Goal: Transaction & Acquisition: Purchase product/service

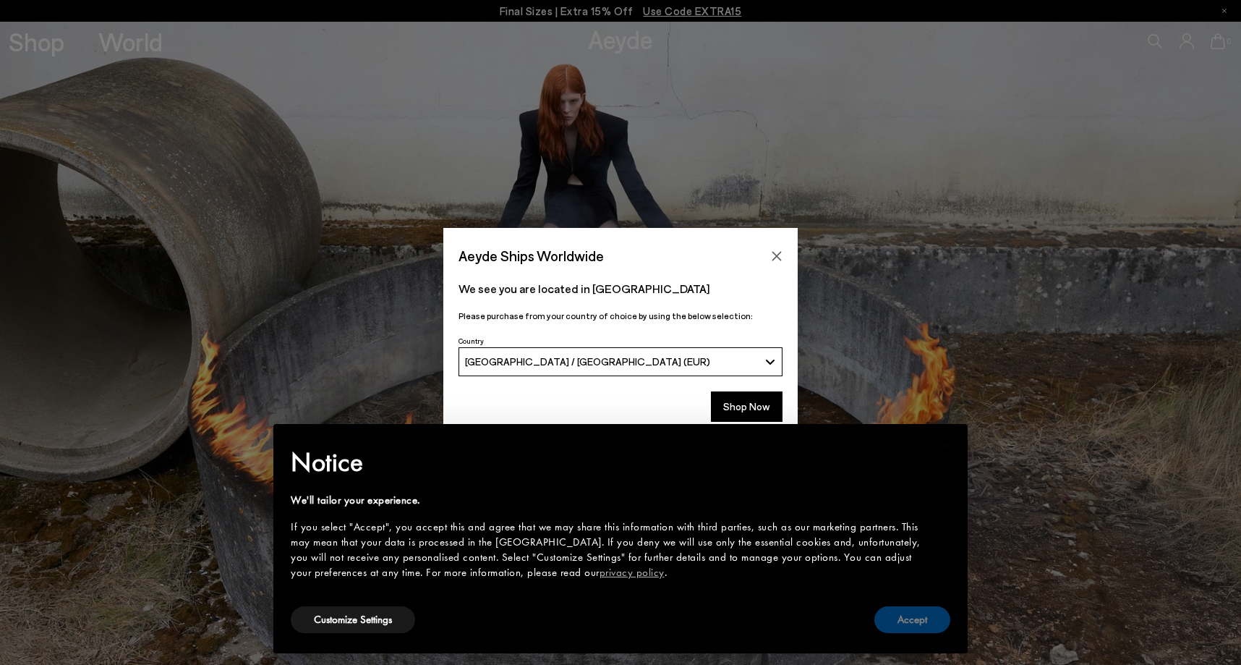
click at [905, 615] on button "Accept" at bounding box center [912, 619] width 76 height 27
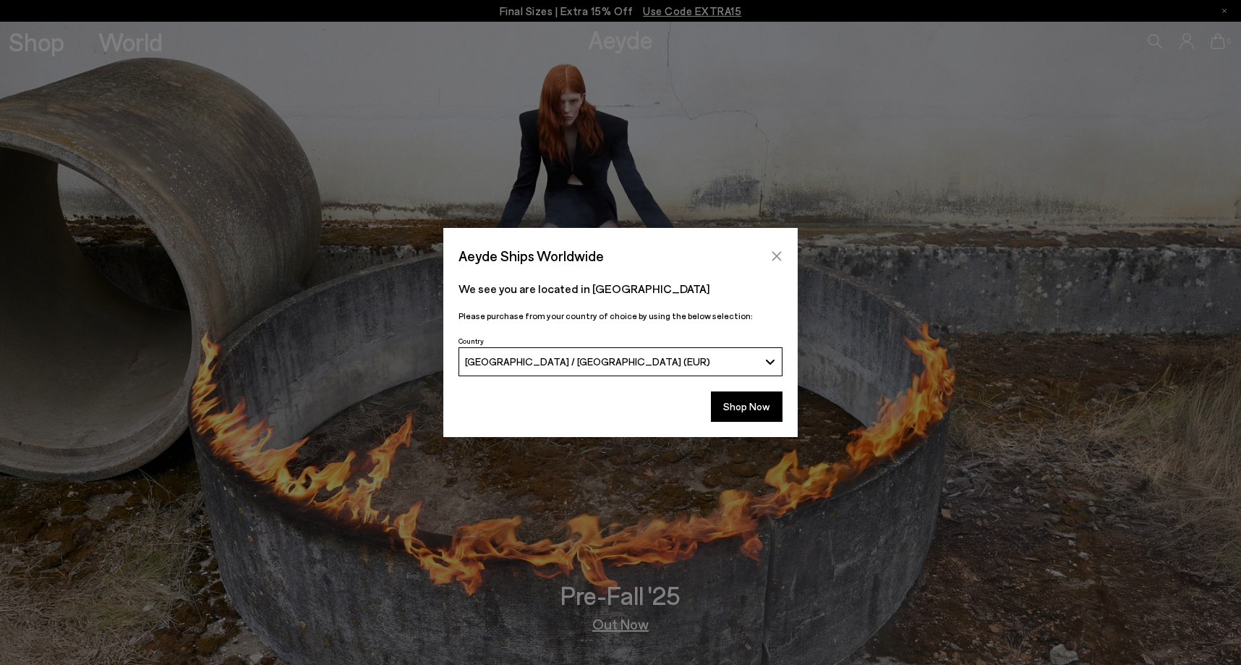
click at [779, 255] on icon "Close" at bounding box center [777, 256] width 12 height 12
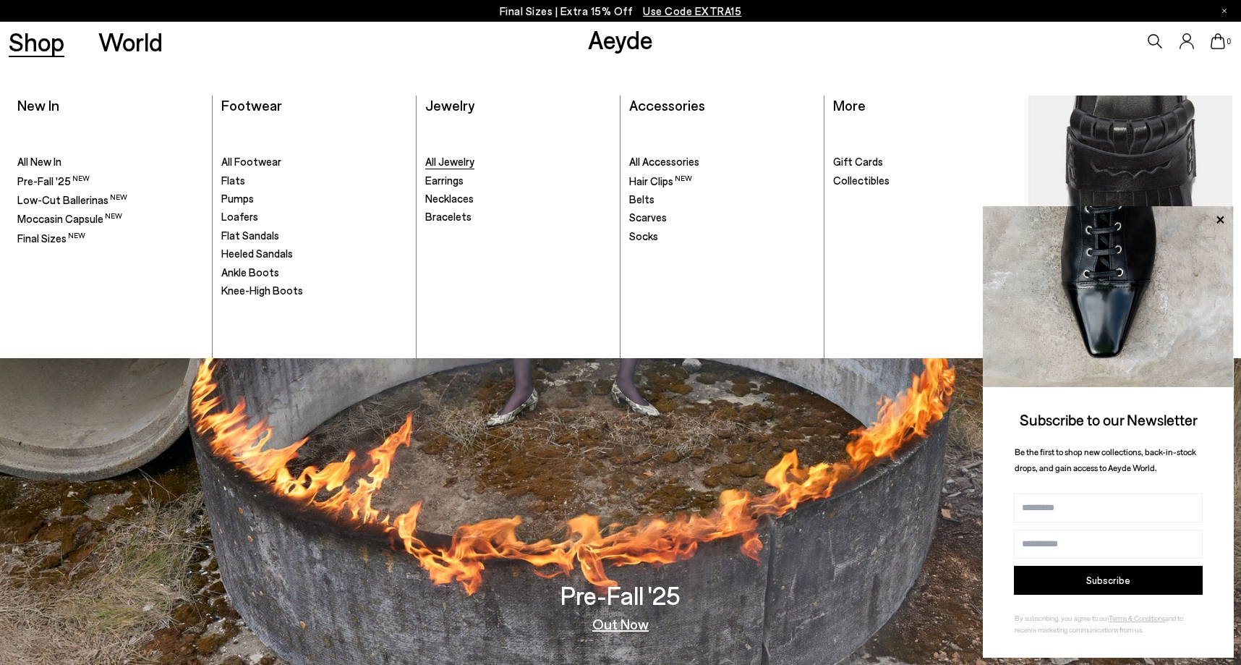
click at [444, 161] on span "All Jewelry" at bounding box center [449, 161] width 49 height 13
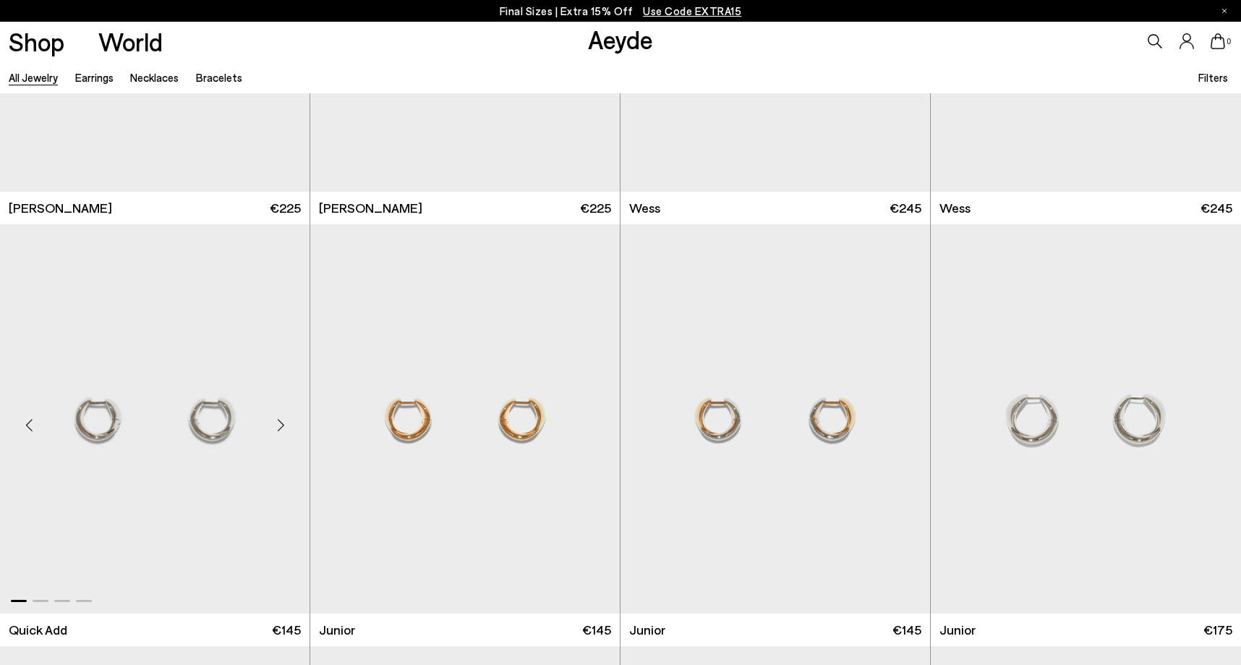
scroll to position [714, 0]
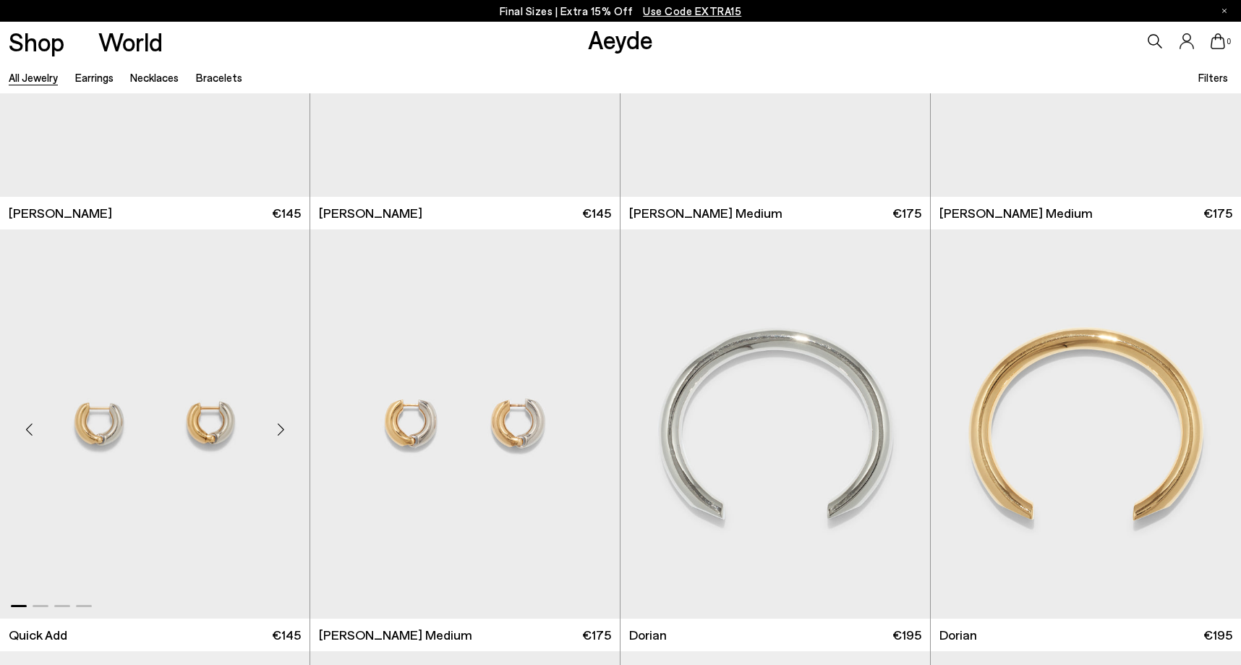
scroll to position [3262, 0]
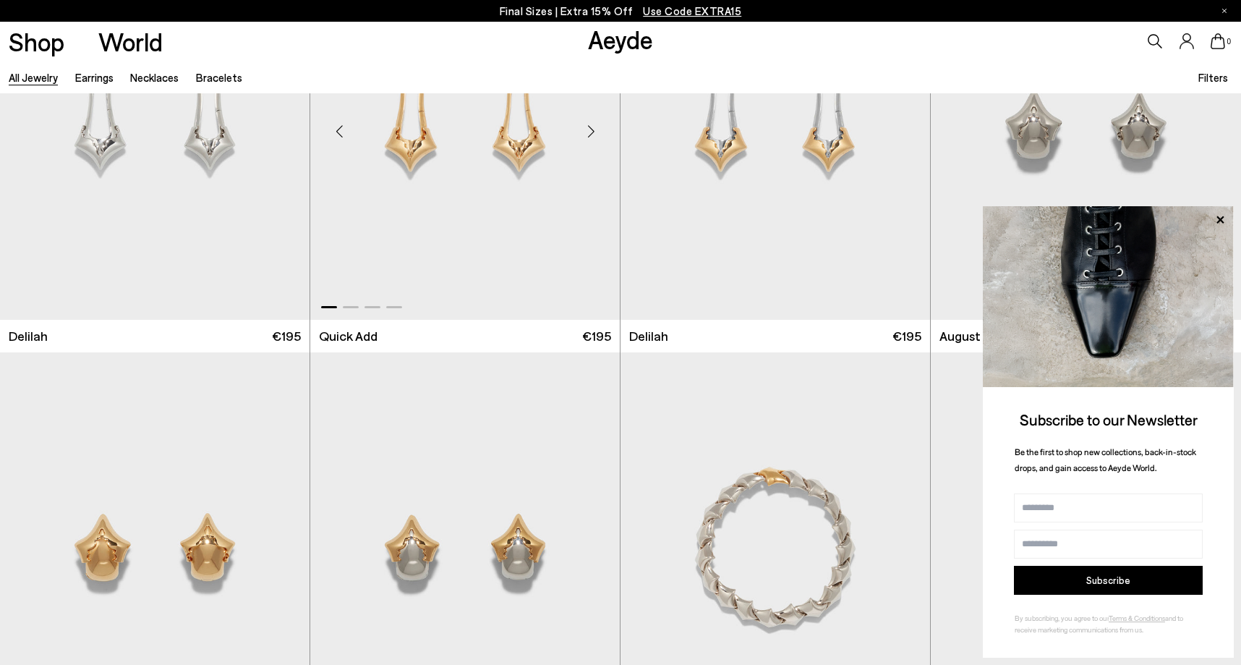
scroll to position [4382, 0]
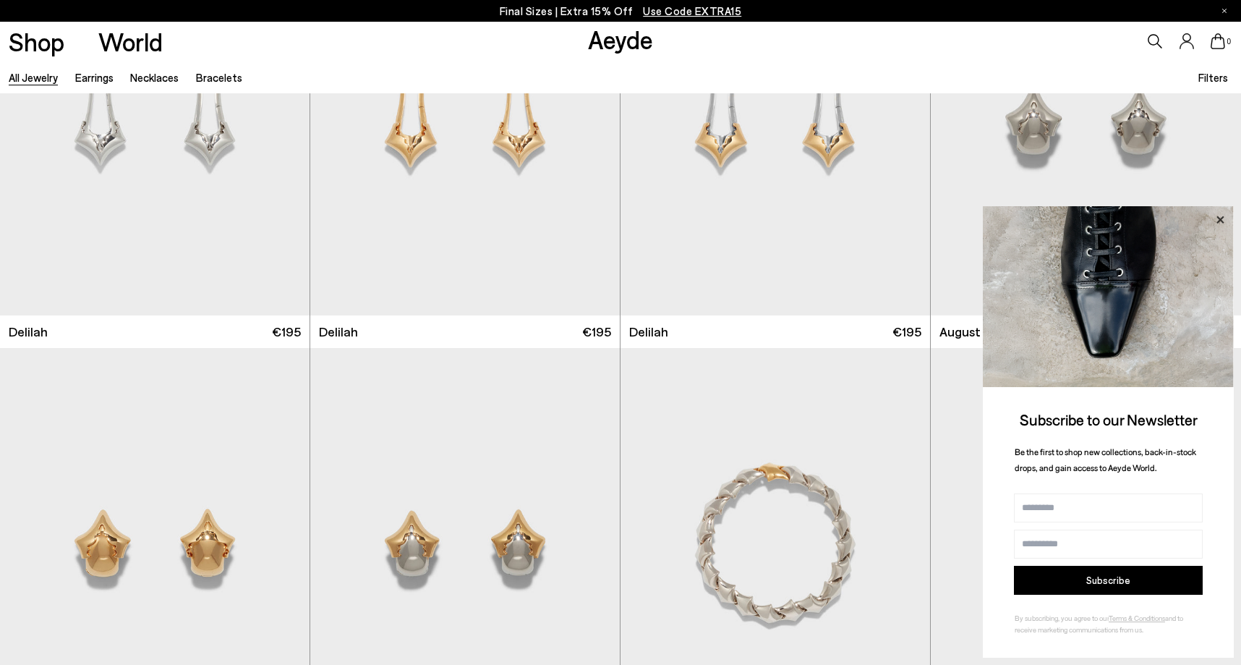
click at [1217, 221] on icon at bounding box center [1220, 219] width 19 height 19
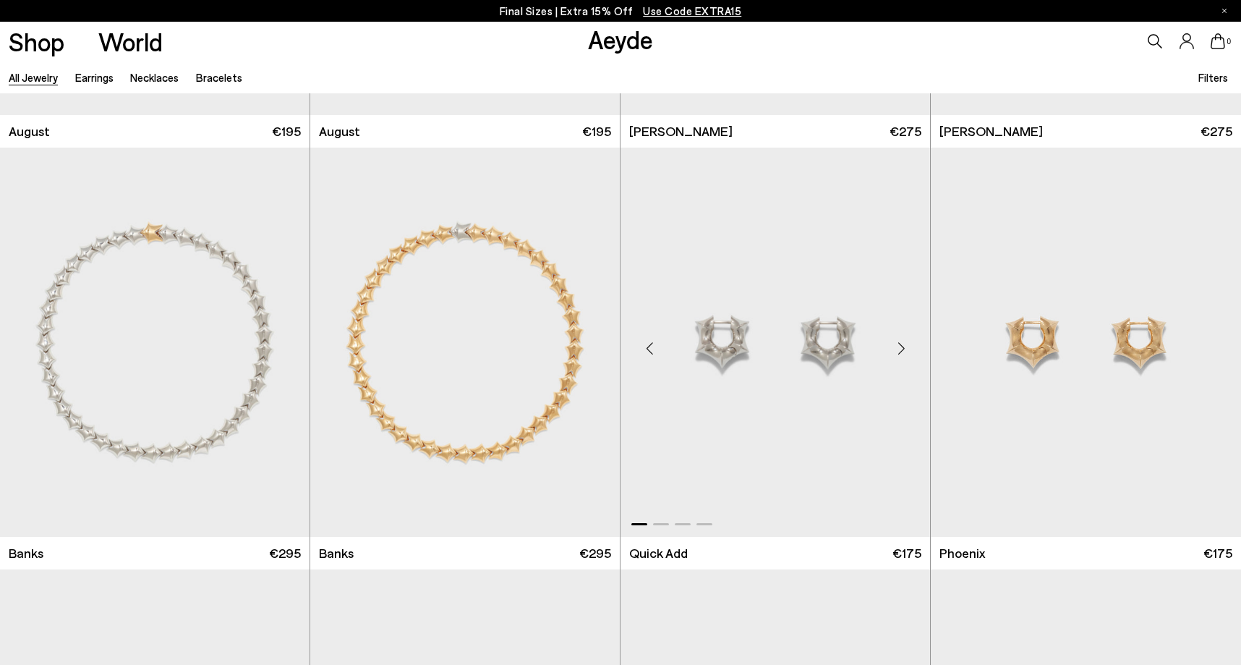
scroll to position [5005, 0]
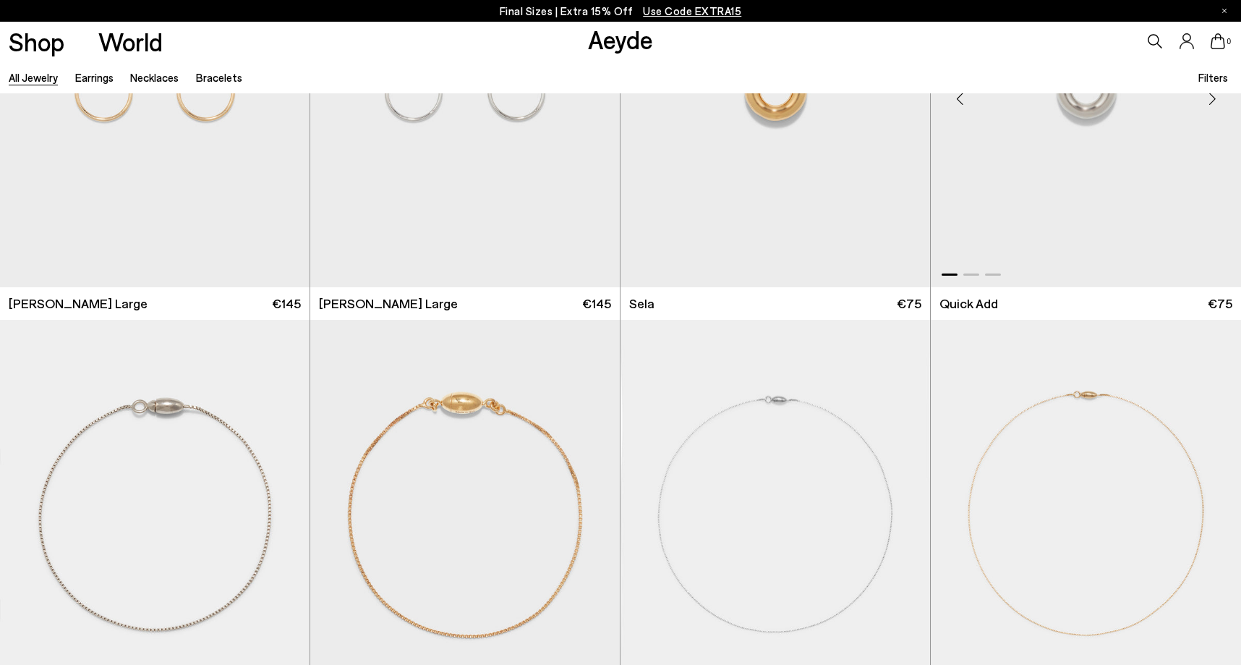
scroll to position [9048, 0]
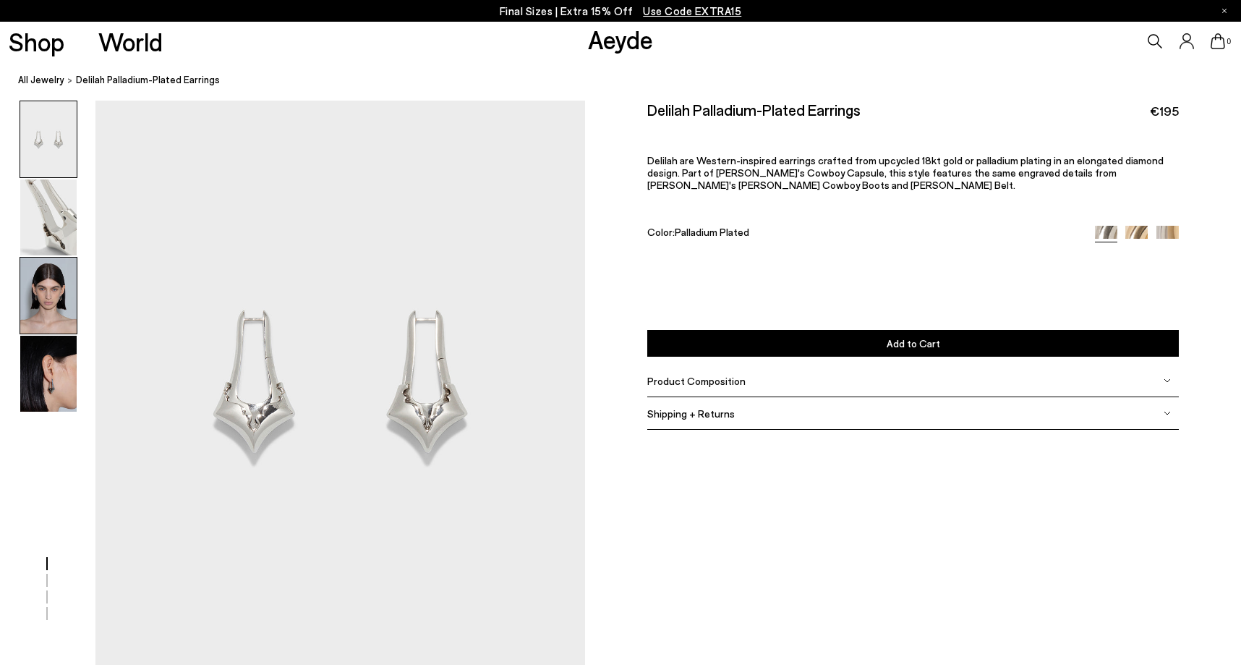
click at [48, 297] on img at bounding box center [48, 295] width 56 height 76
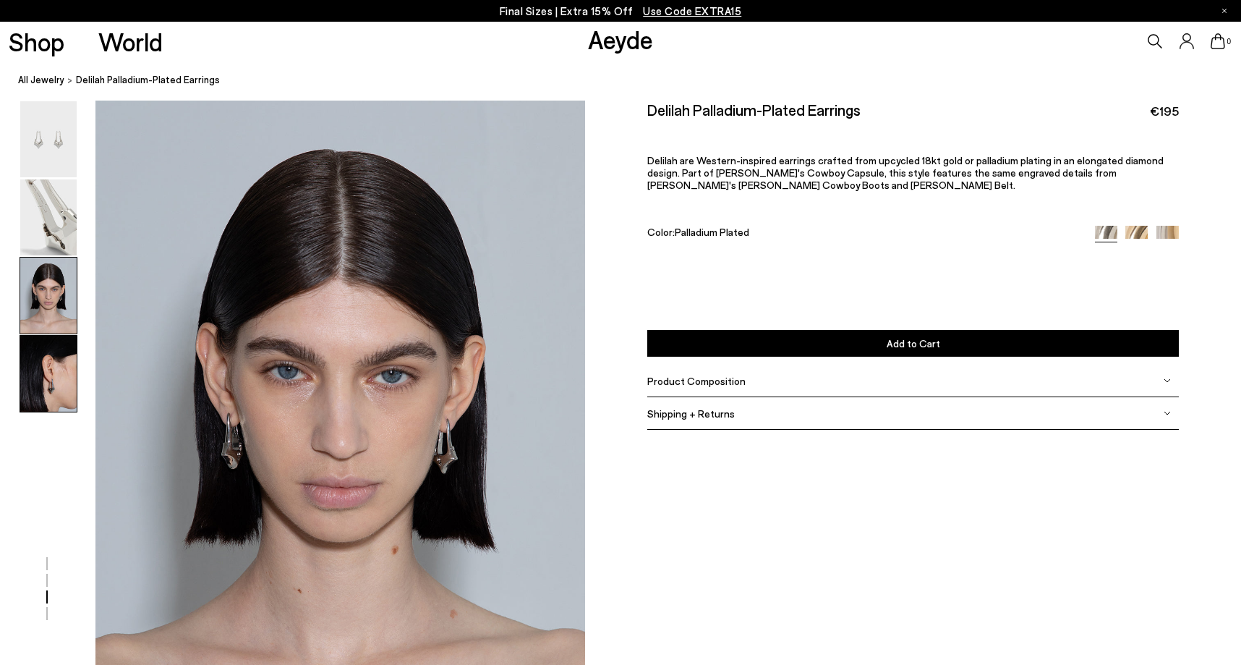
scroll to position [1222, 1]
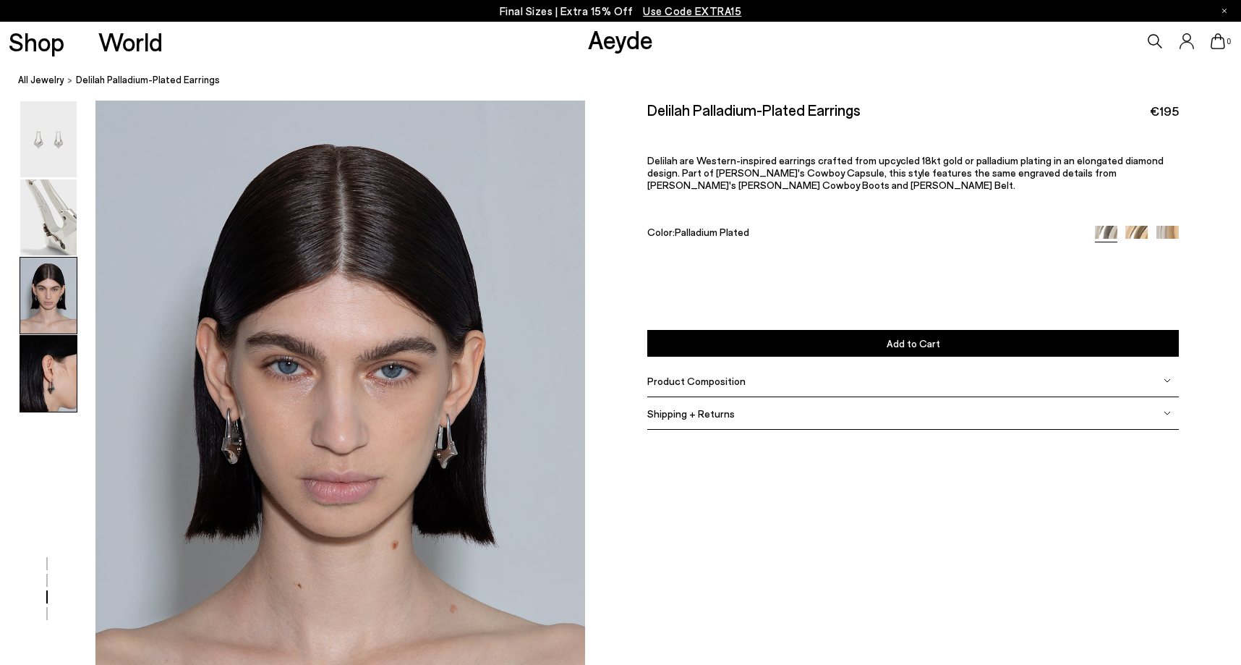
click at [40, 405] on img at bounding box center [48, 374] width 56 height 76
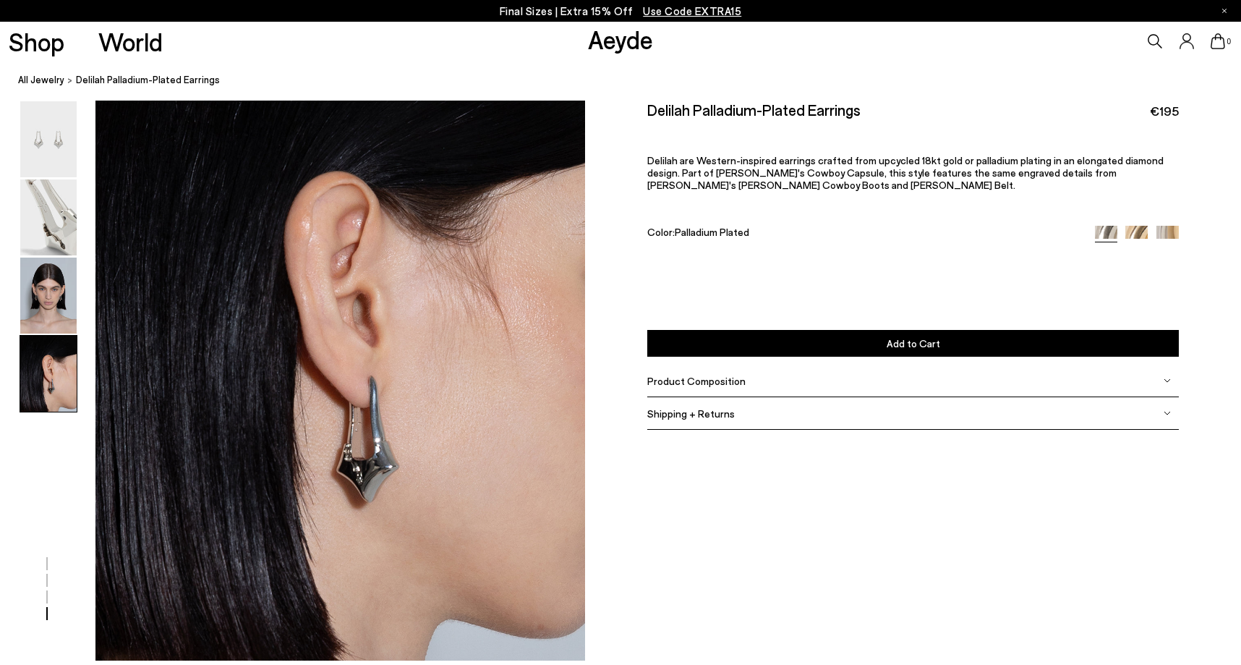
scroll to position [1977, 0]
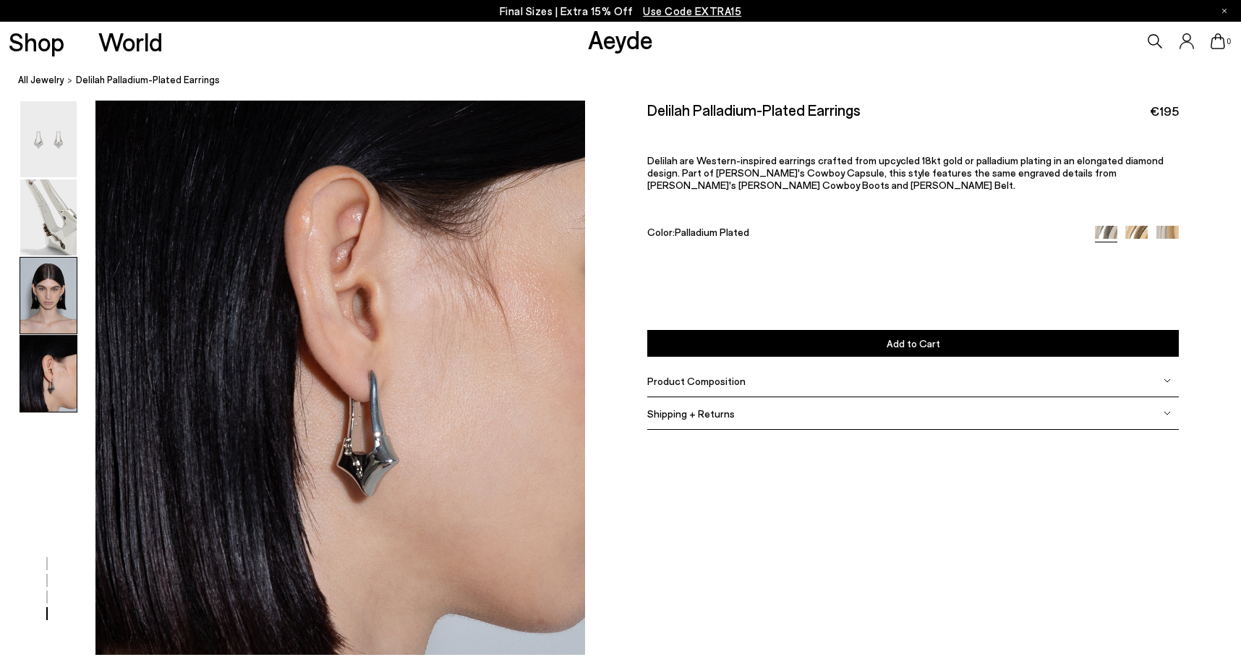
click at [48, 309] on img at bounding box center [48, 295] width 56 height 76
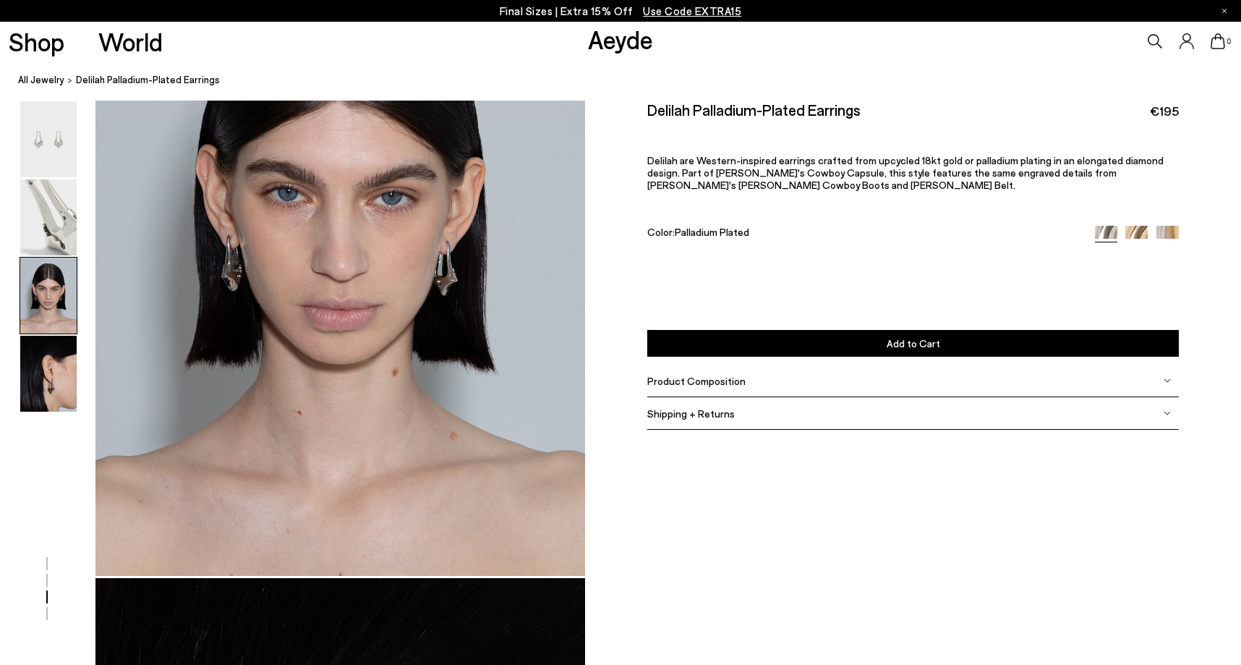
scroll to position [1398, 0]
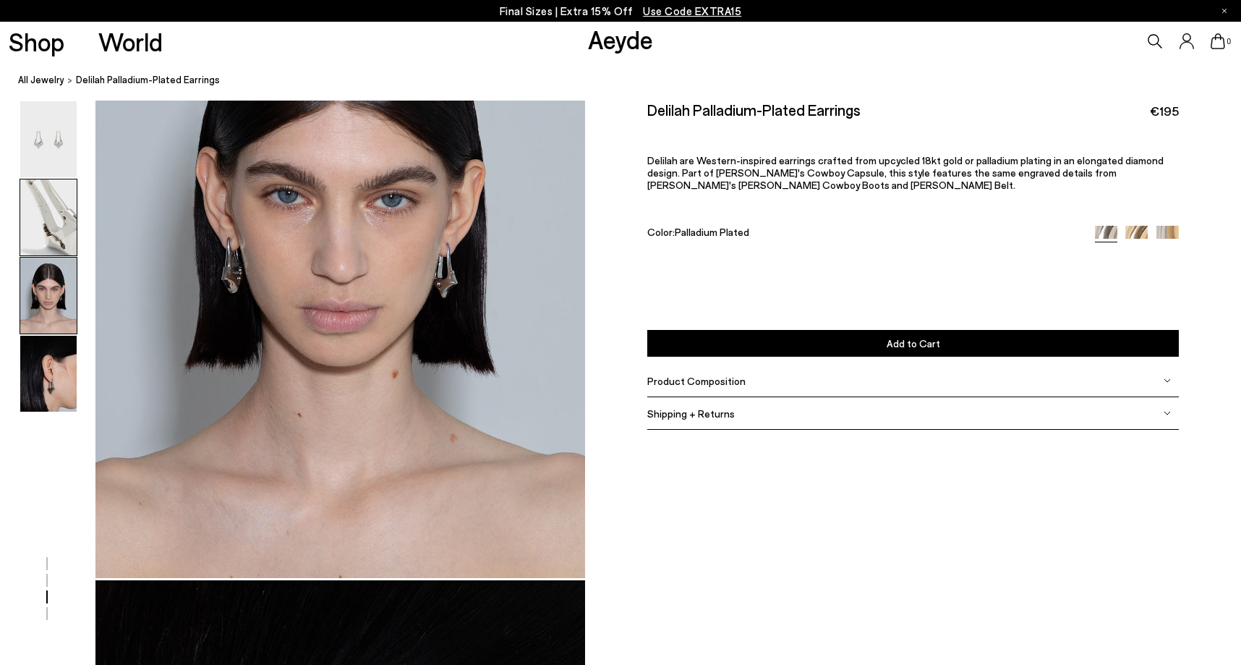
click at [40, 246] on img at bounding box center [48, 217] width 56 height 76
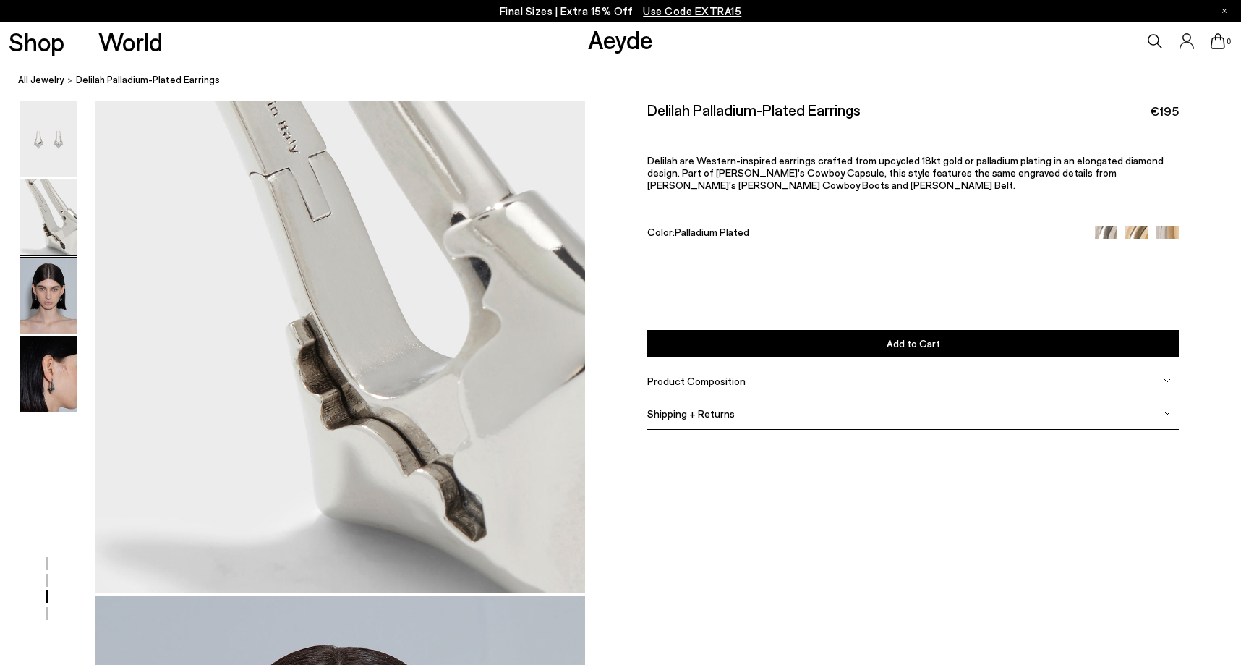
scroll to position [567, 0]
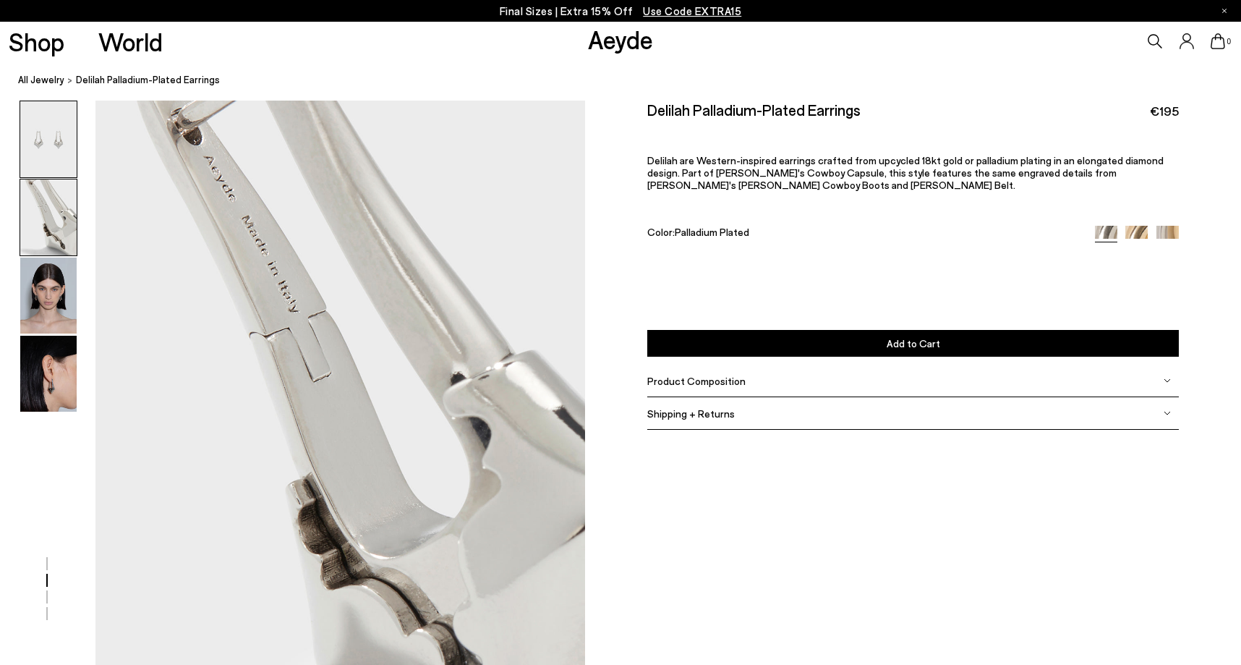
click at [59, 140] on img at bounding box center [48, 139] width 56 height 76
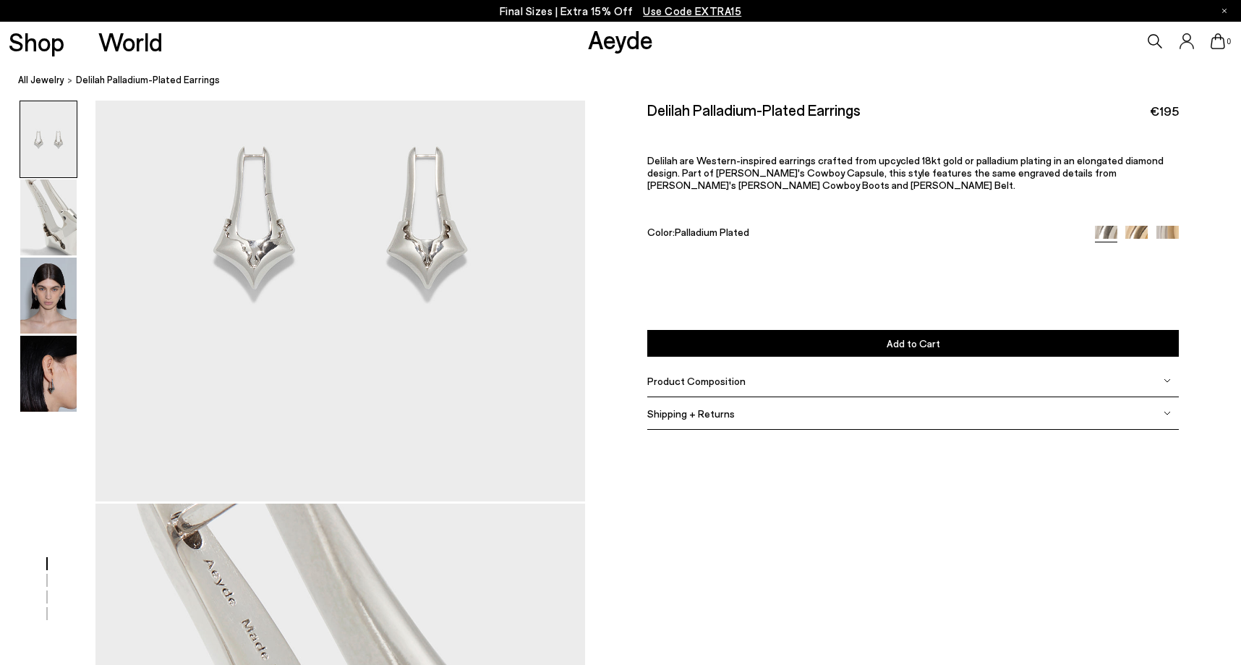
scroll to position [0, 0]
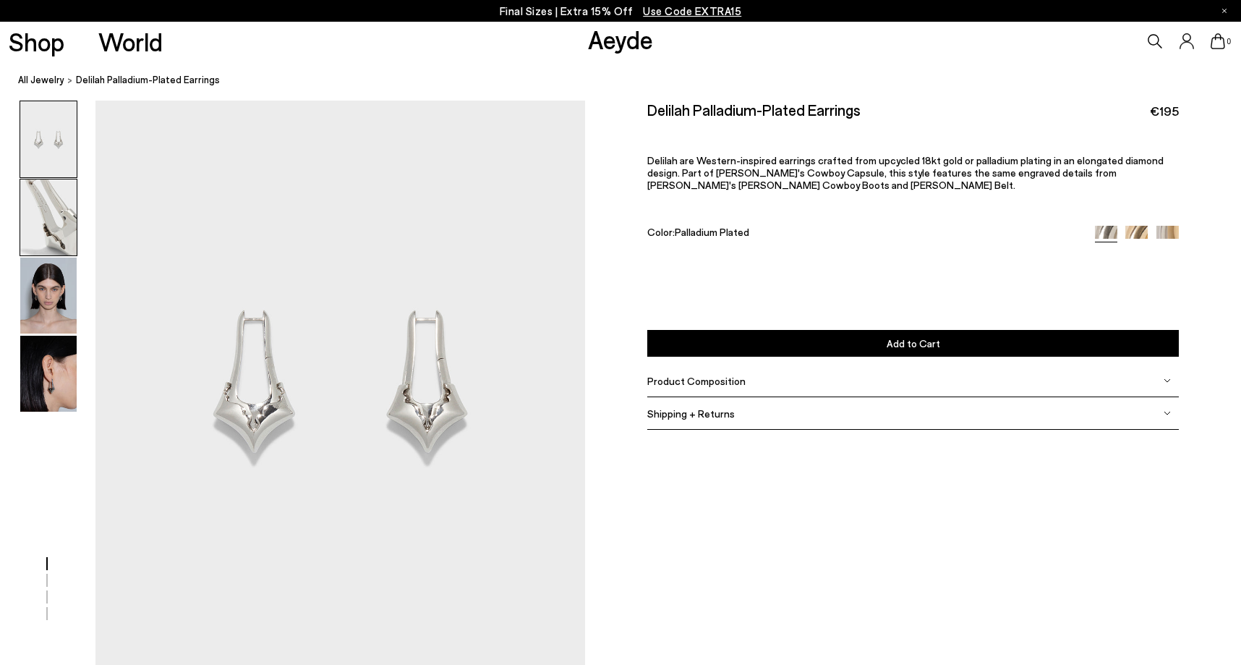
click at [56, 213] on img at bounding box center [48, 217] width 56 height 76
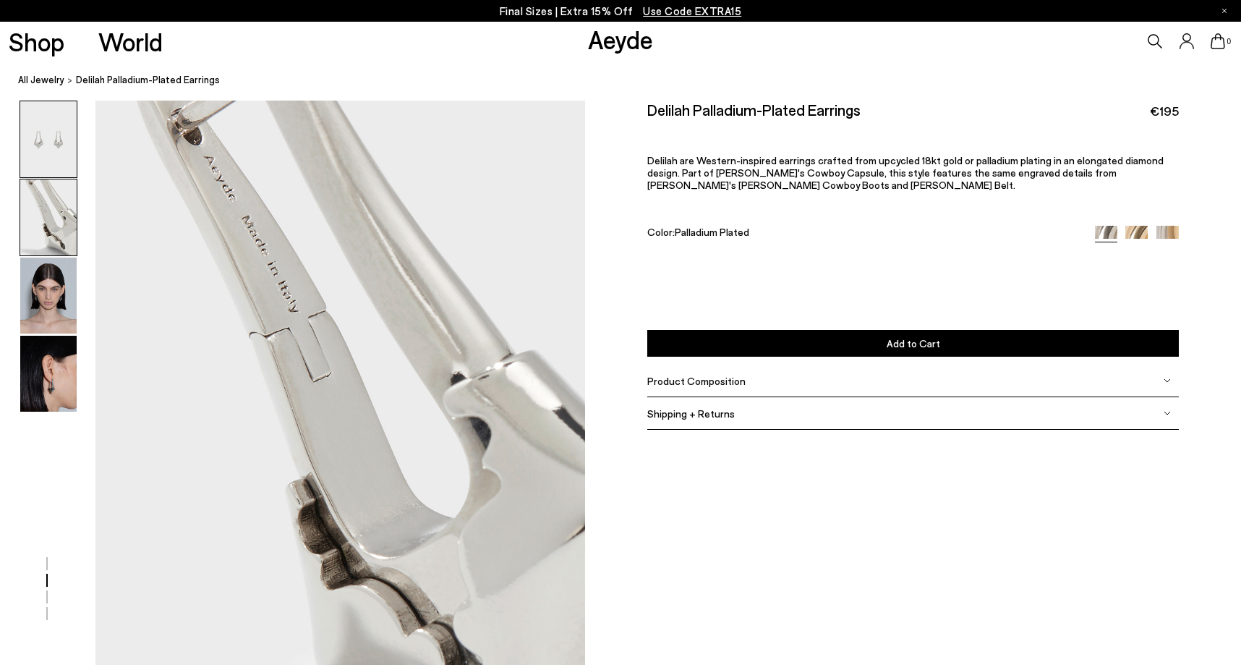
click at [58, 149] on img at bounding box center [48, 139] width 56 height 76
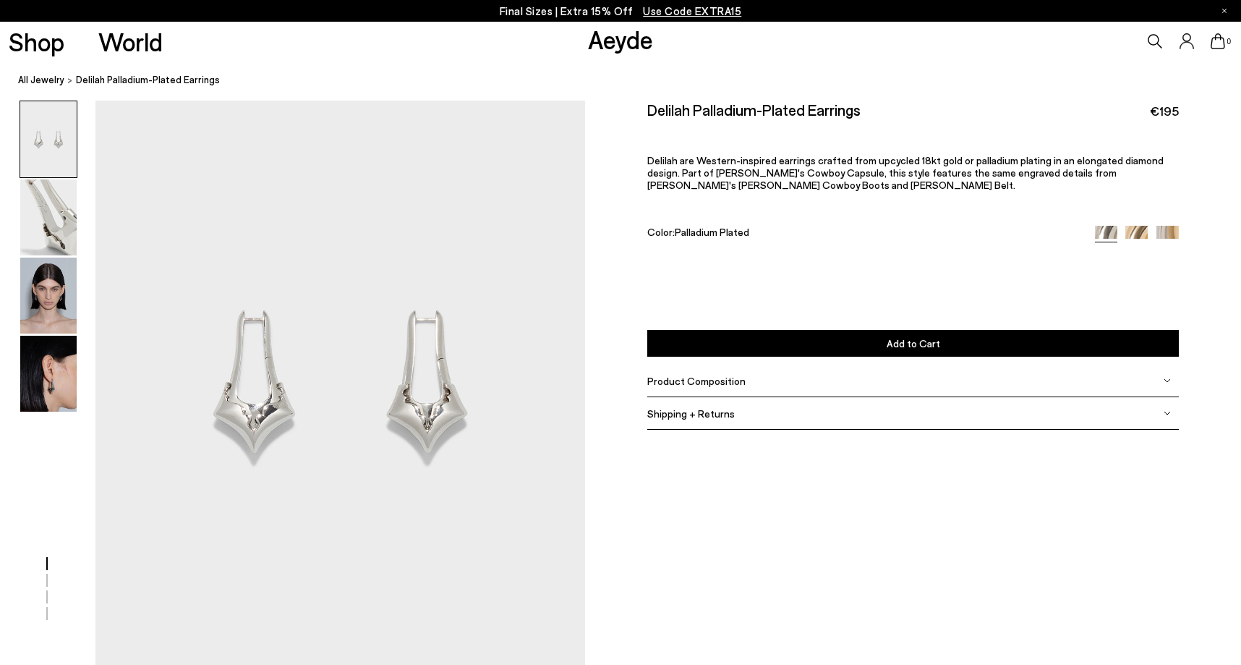
click at [1132, 235] on img at bounding box center [1136, 237] width 22 height 22
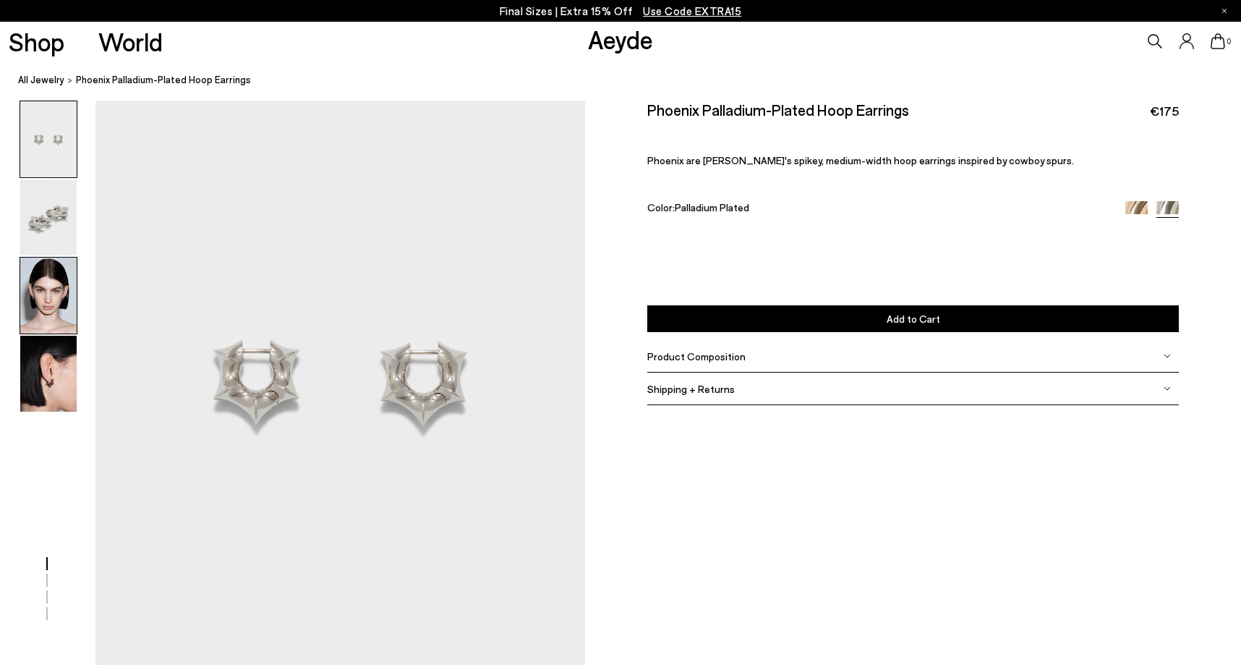
click at [65, 310] on img at bounding box center [48, 295] width 56 height 76
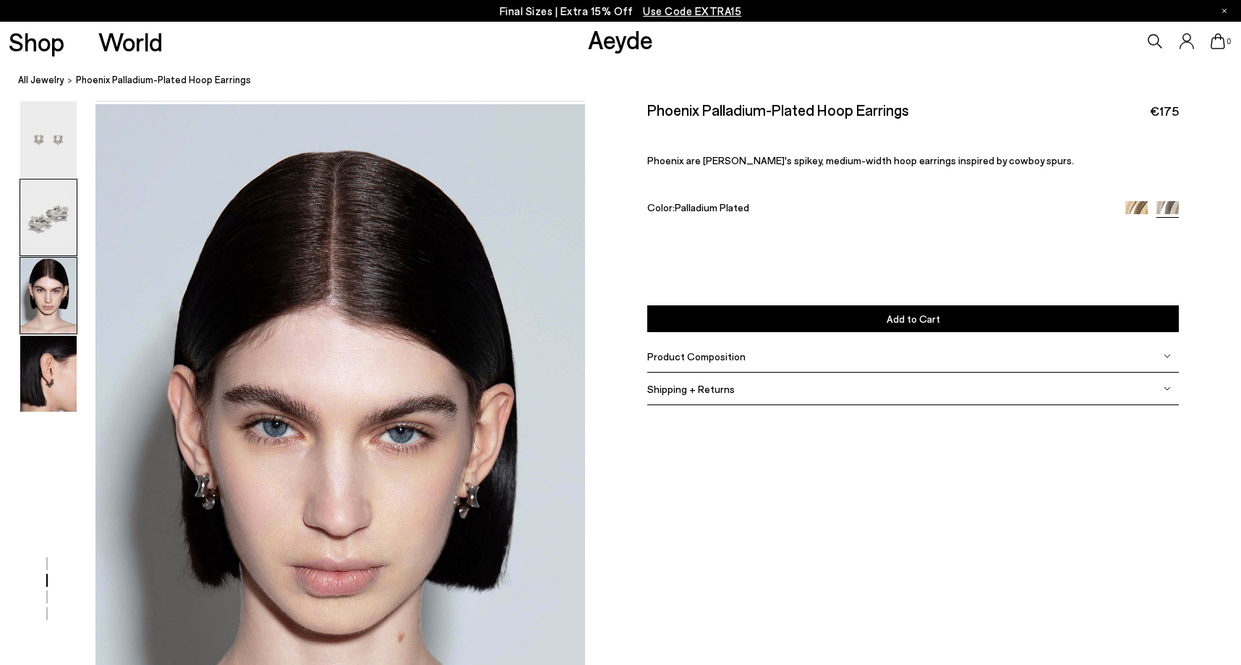
scroll to position [1222, 0]
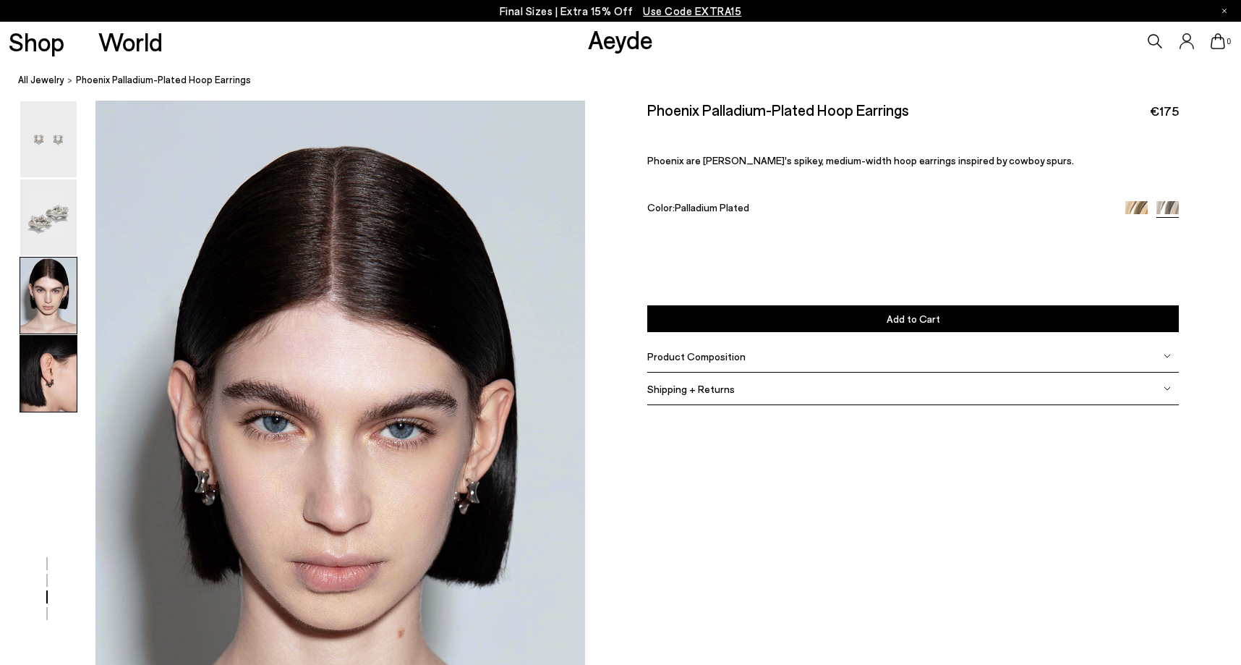
click at [35, 382] on img at bounding box center [48, 374] width 56 height 76
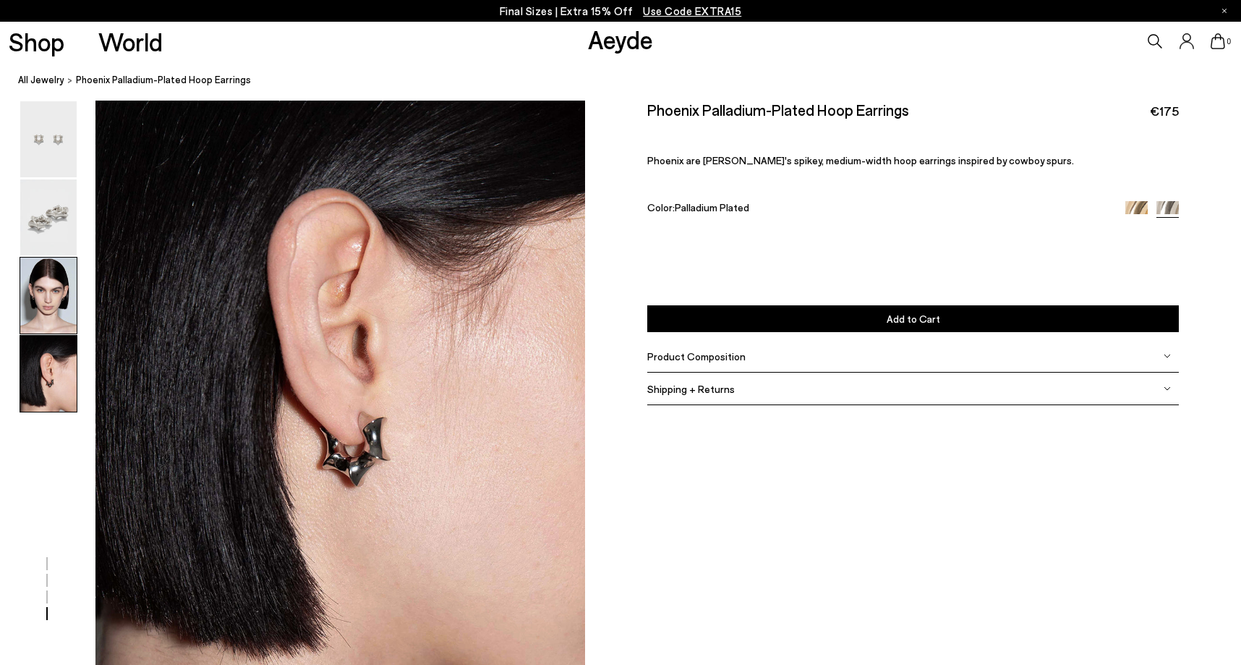
click at [40, 291] on img at bounding box center [48, 295] width 56 height 76
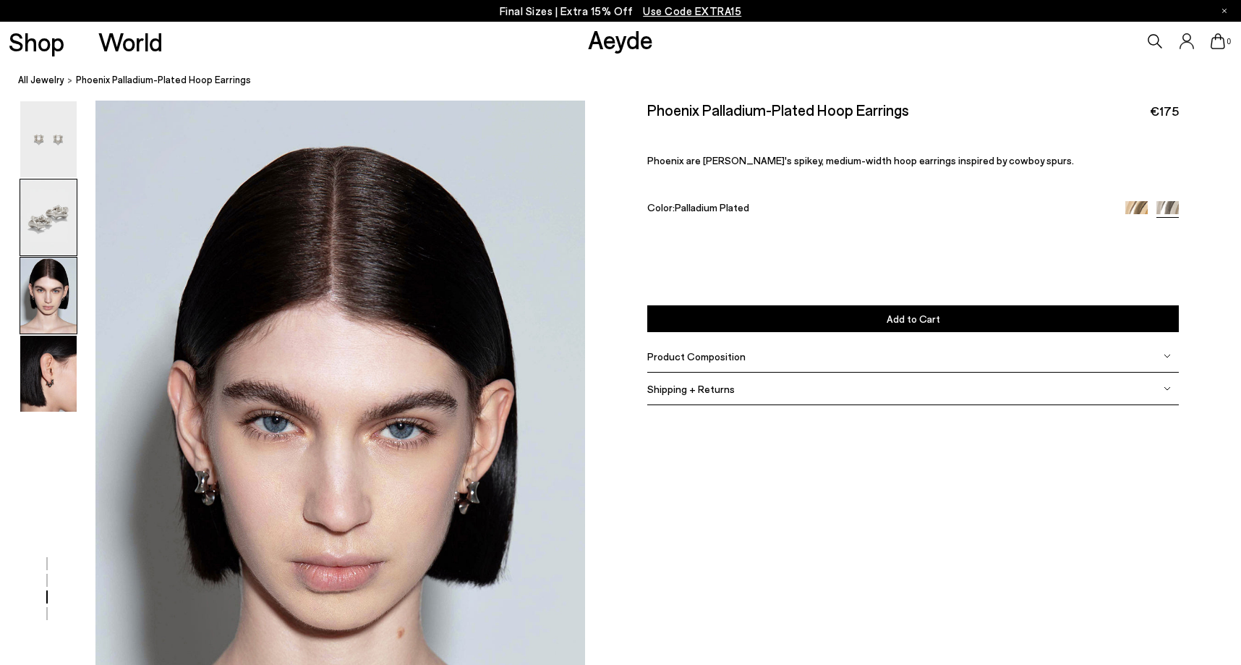
click at [52, 220] on img at bounding box center [48, 217] width 56 height 76
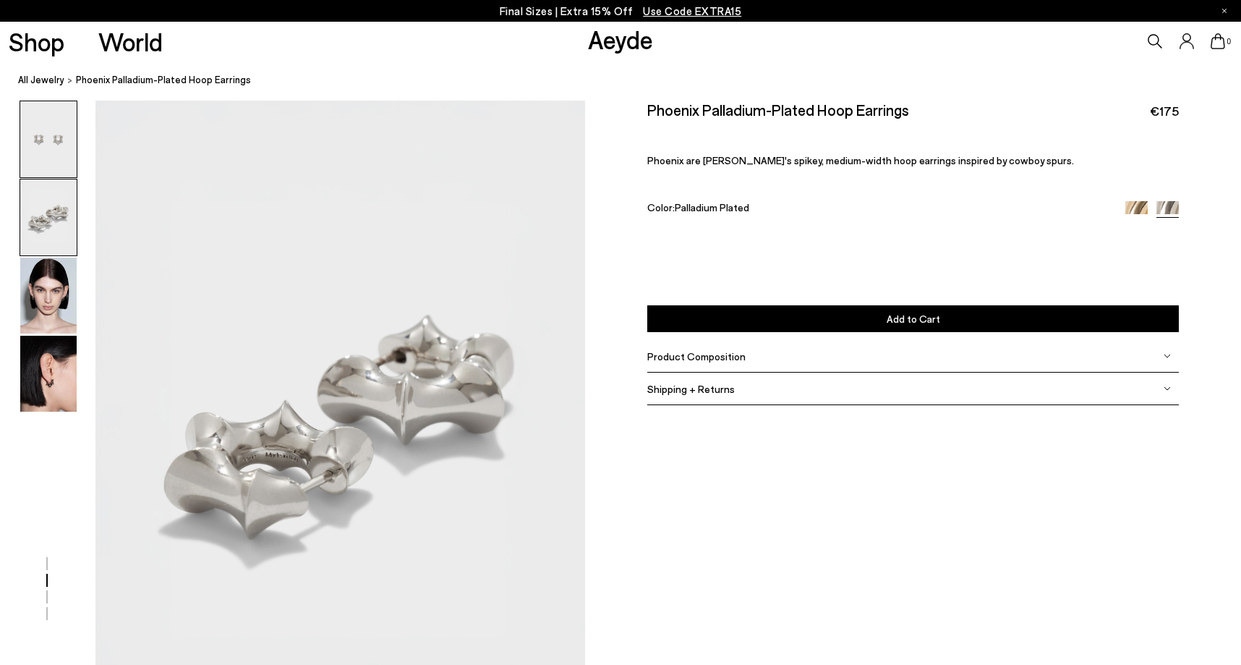
click at [58, 164] on img at bounding box center [48, 139] width 56 height 76
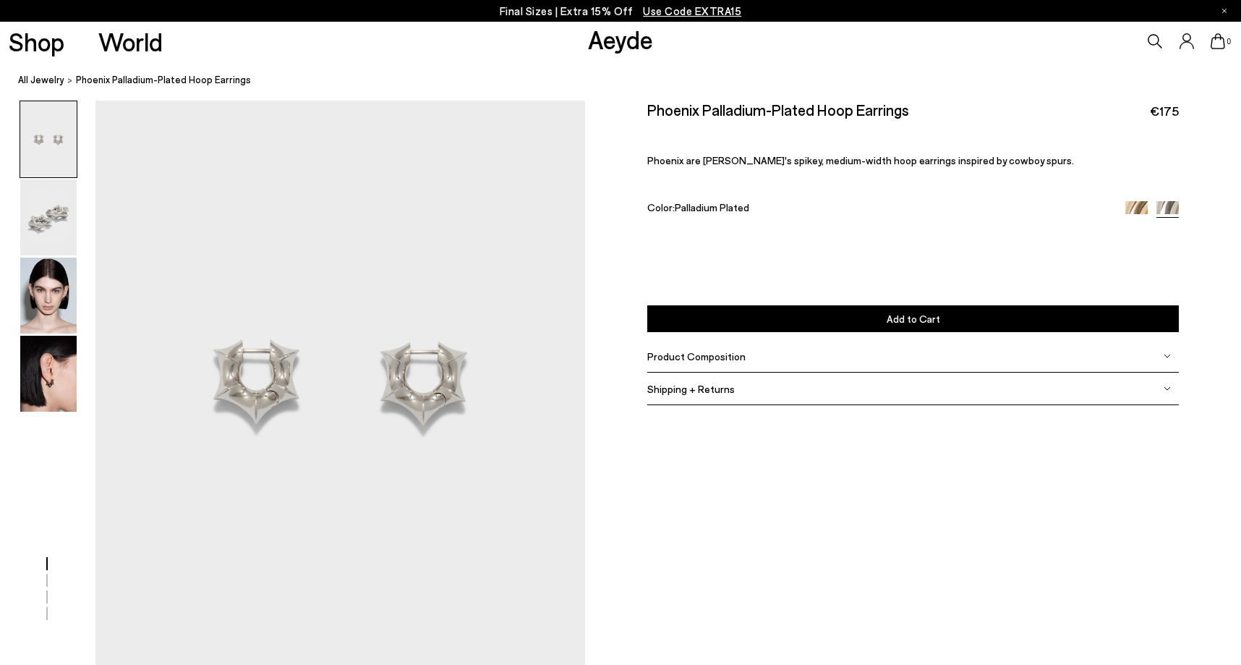
scroll to position [0, 1]
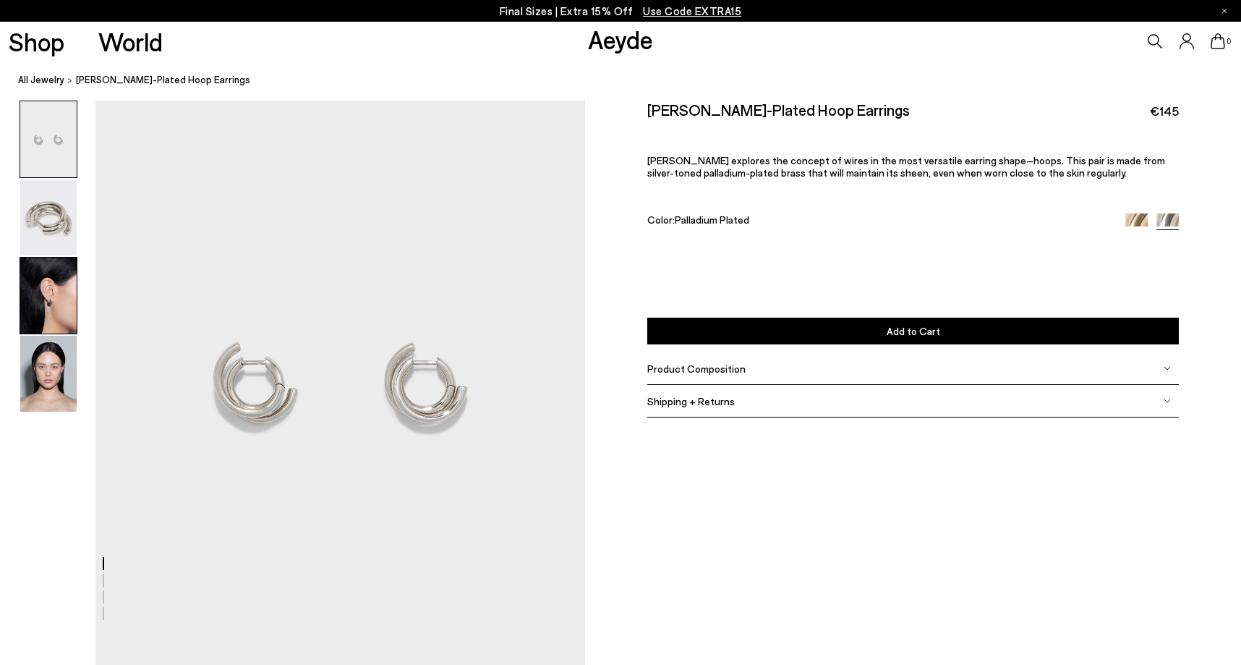
click at [64, 292] on img at bounding box center [48, 295] width 56 height 76
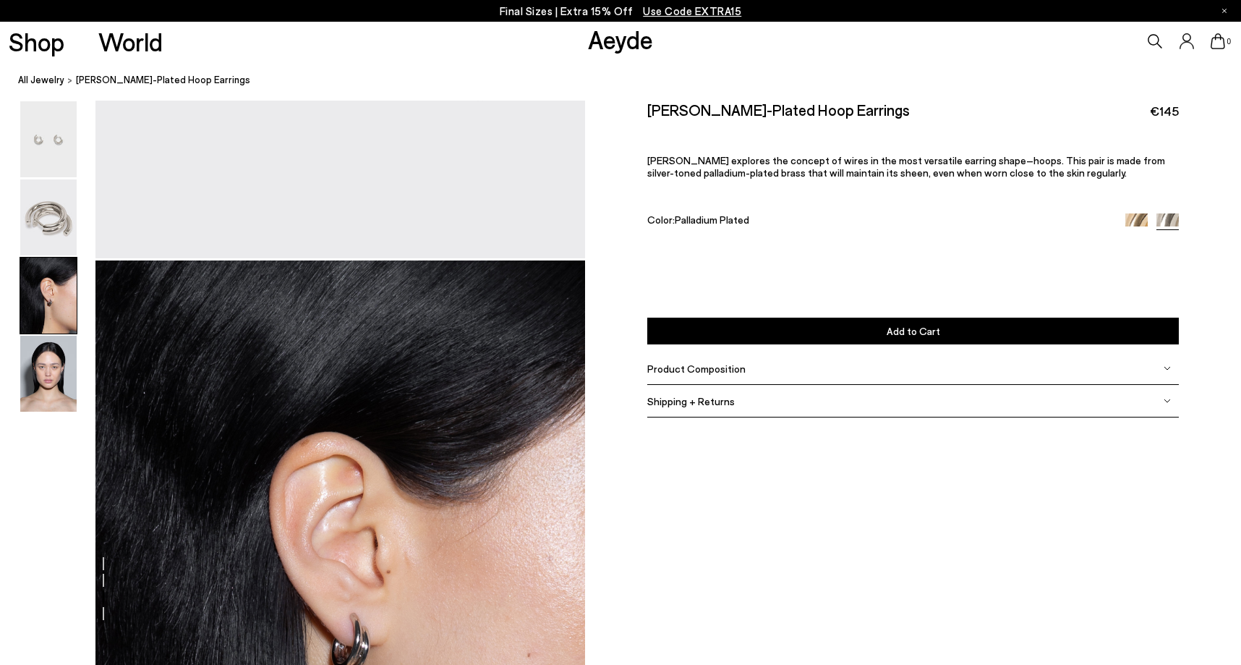
scroll to position [1221, 0]
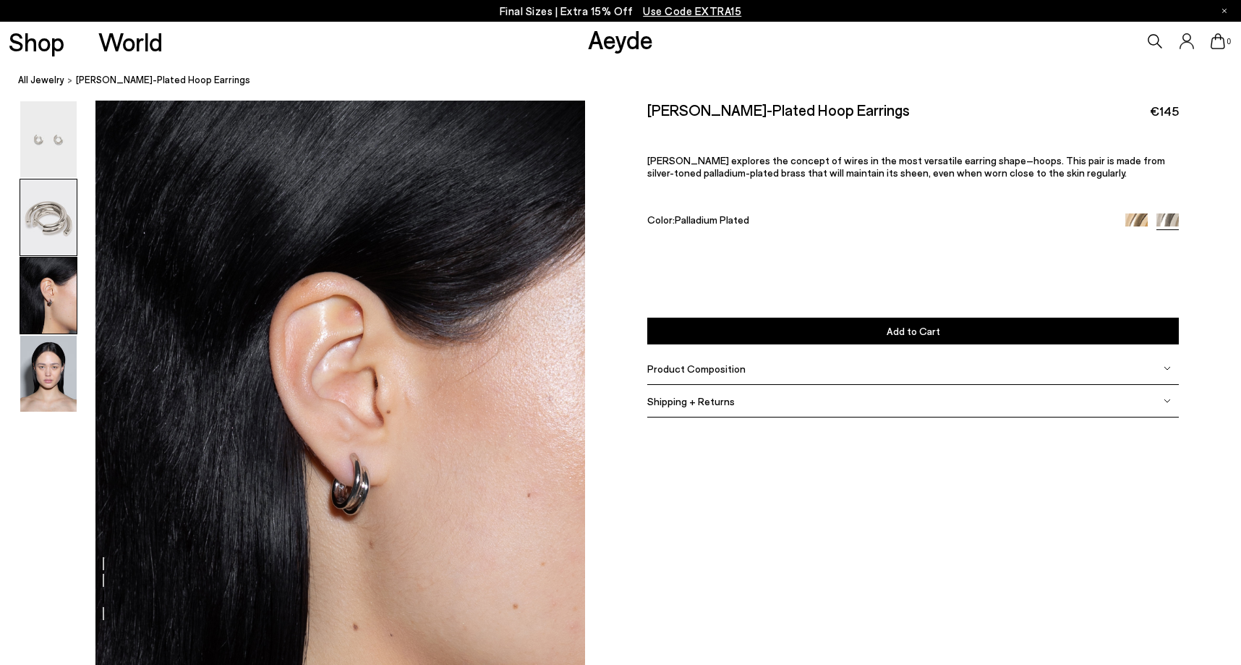
click at [30, 216] on img at bounding box center [48, 217] width 56 height 76
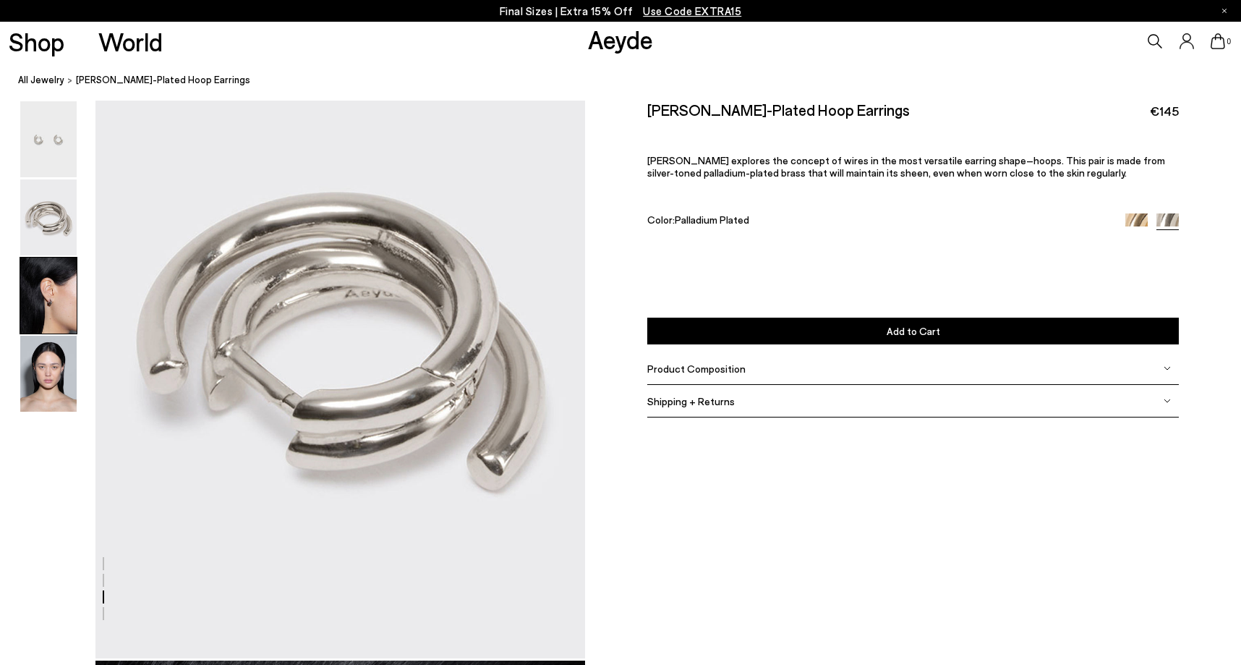
scroll to position [567, 0]
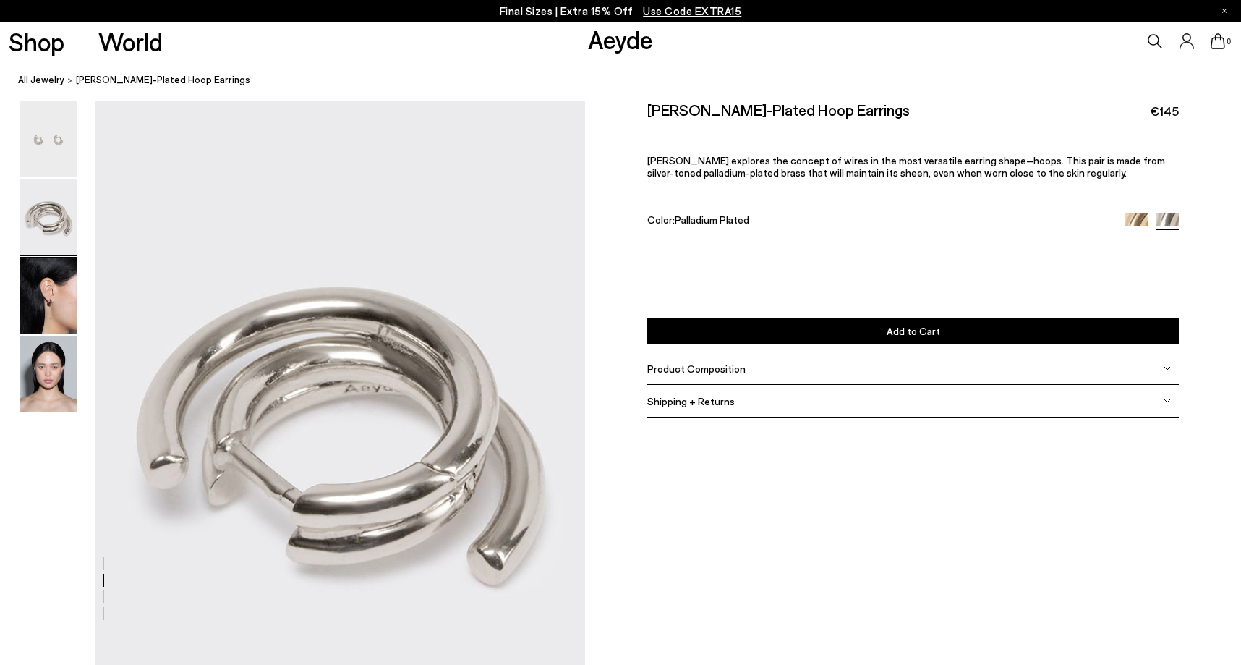
click at [53, 291] on img at bounding box center [48, 295] width 56 height 76
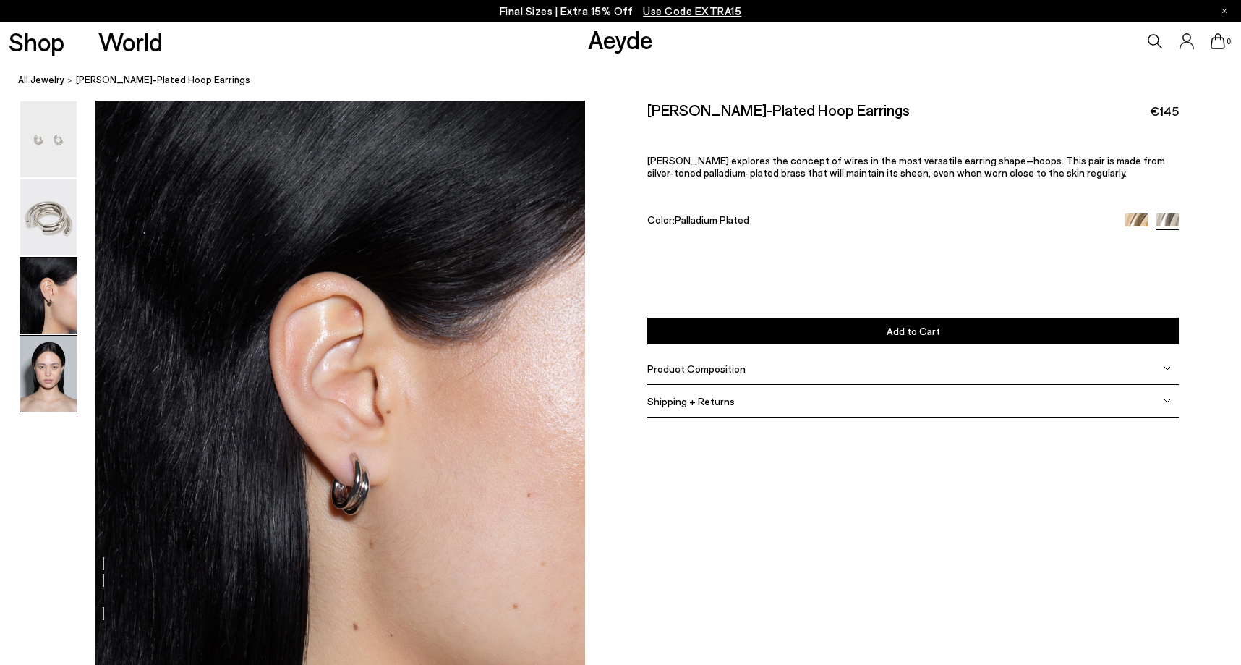
click at [62, 376] on img at bounding box center [48, 374] width 56 height 76
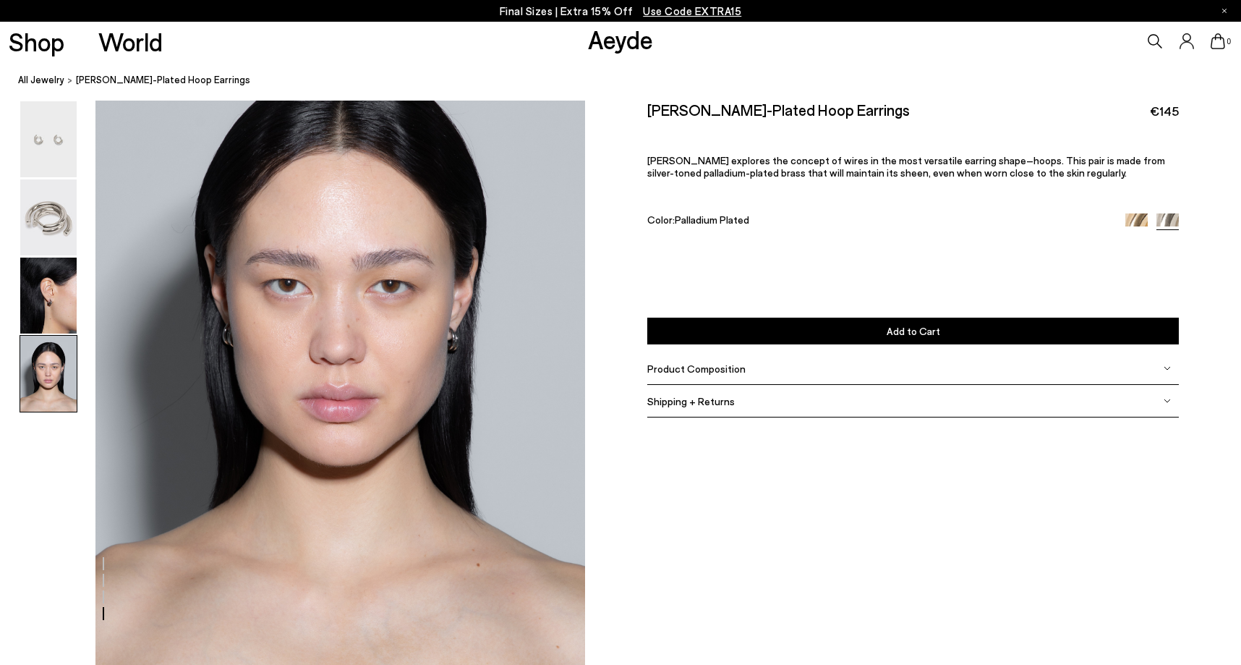
scroll to position [1957, 1]
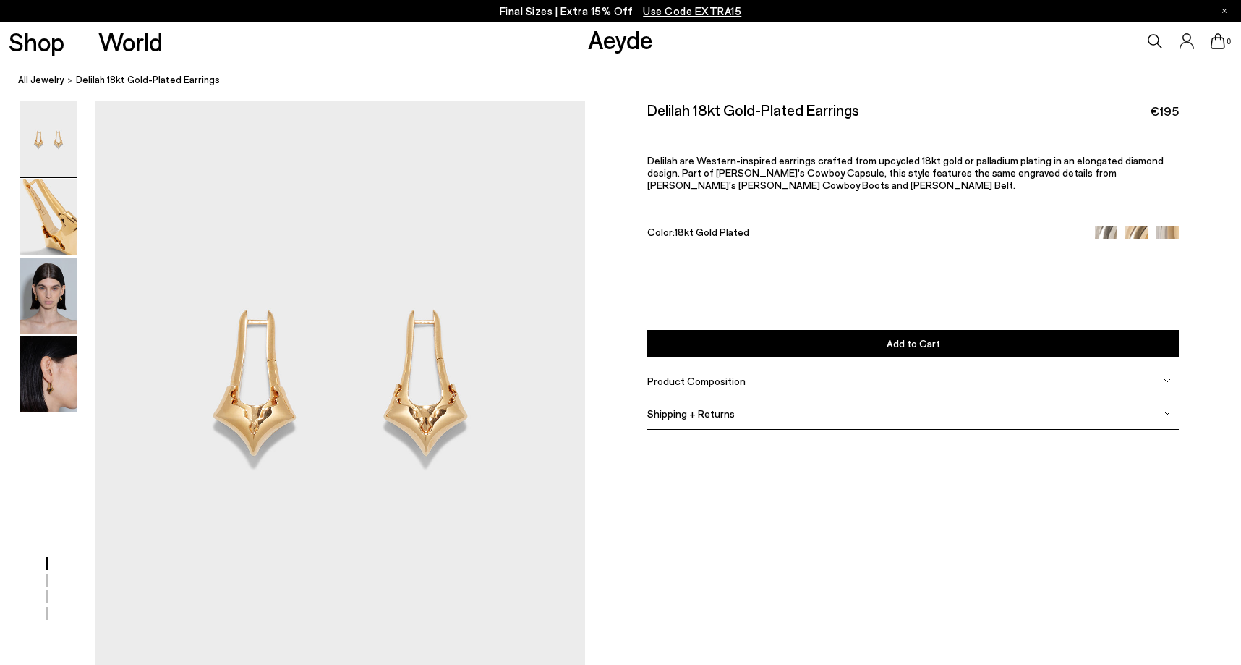
click at [1170, 234] on img at bounding box center [1167, 237] width 22 height 22
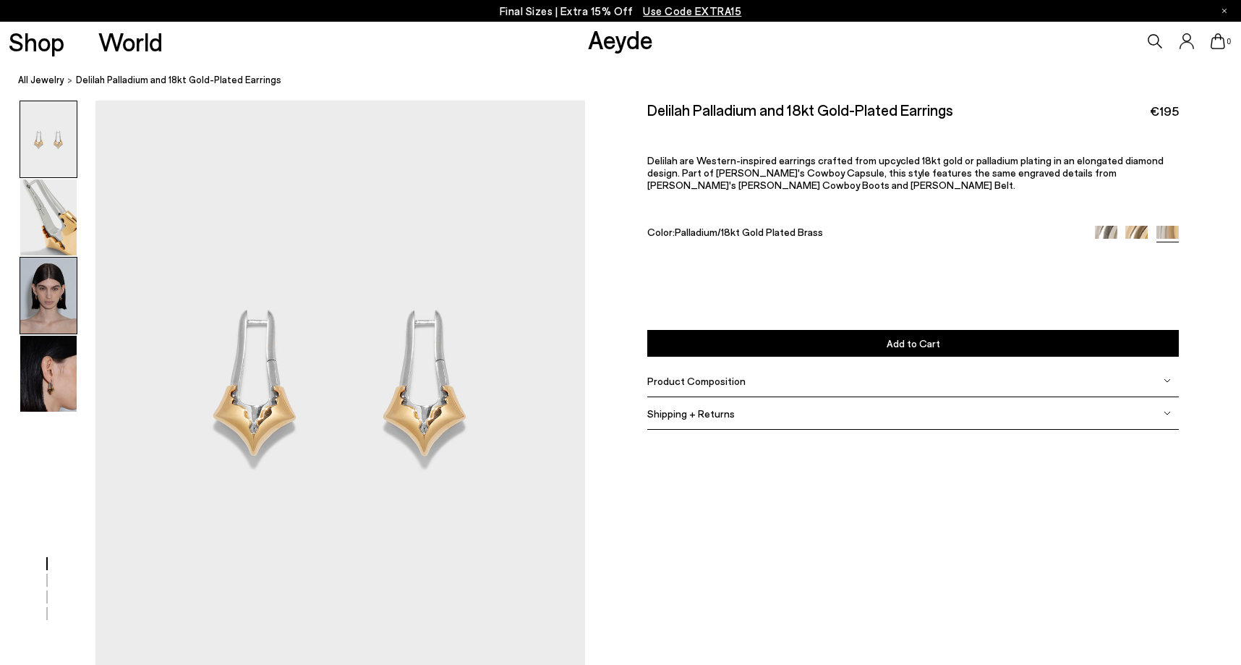
click at [43, 303] on img at bounding box center [48, 295] width 56 height 76
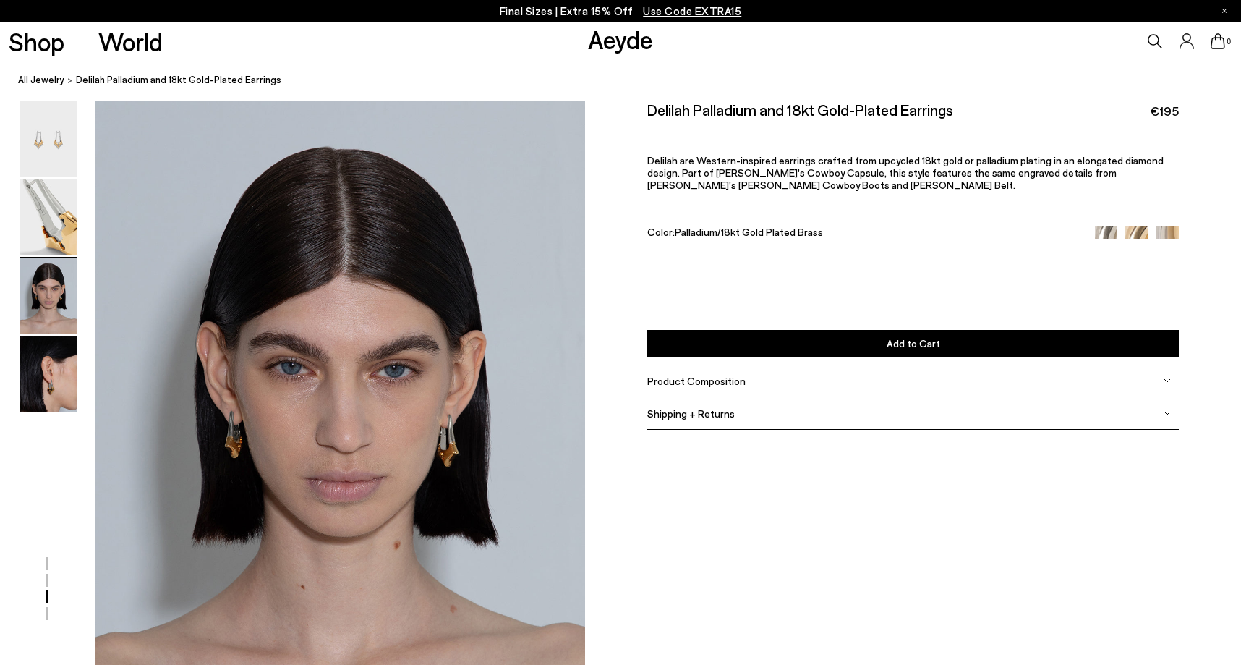
scroll to position [1222, 0]
click at [1106, 231] on img at bounding box center [1106, 237] width 22 height 22
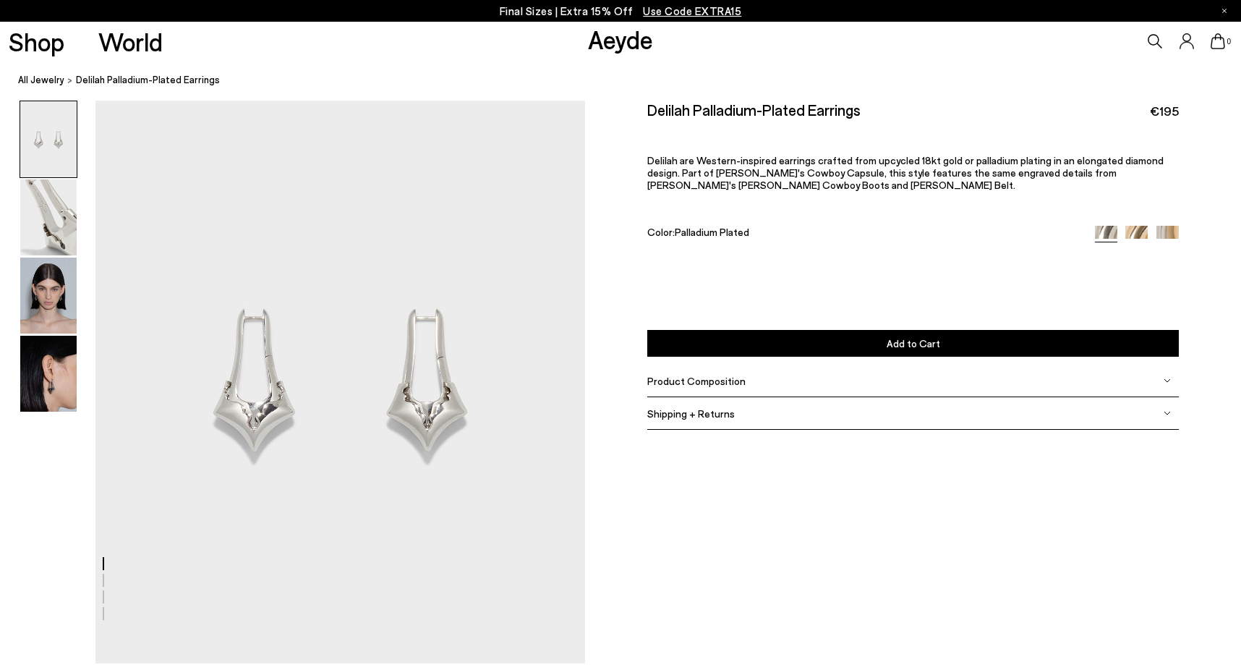
scroll to position [3, 0]
click at [67, 372] on img at bounding box center [48, 374] width 56 height 76
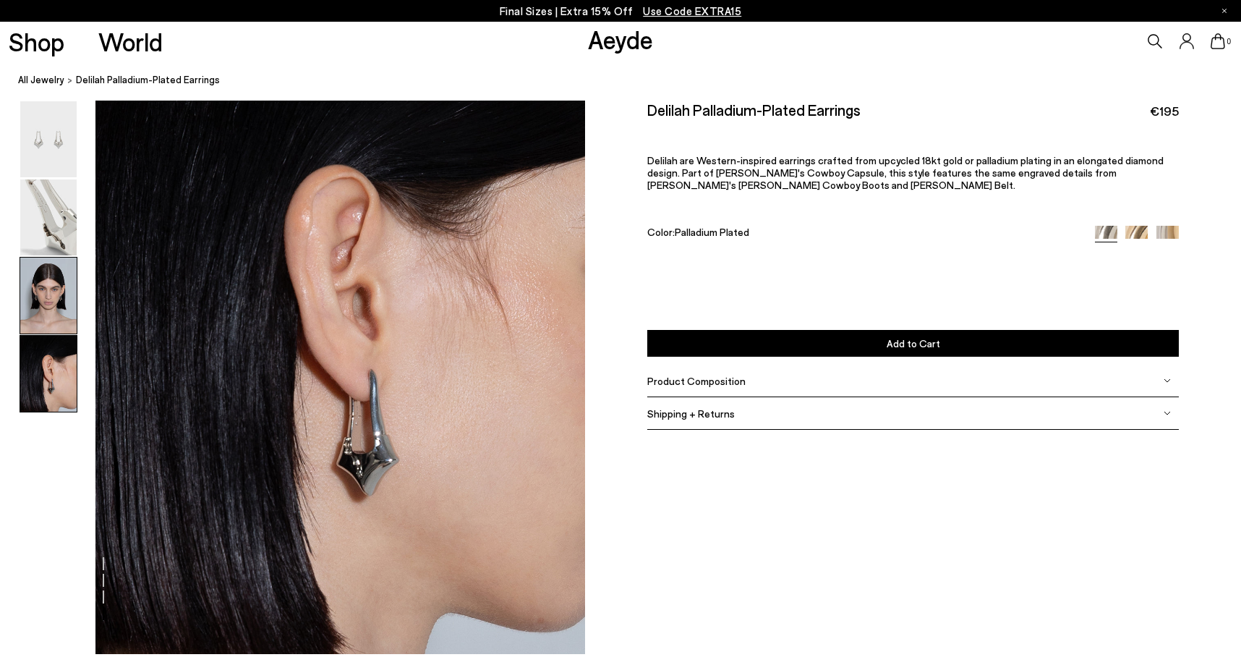
click at [47, 289] on img at bounding box center [48, 295] width 56 height 76
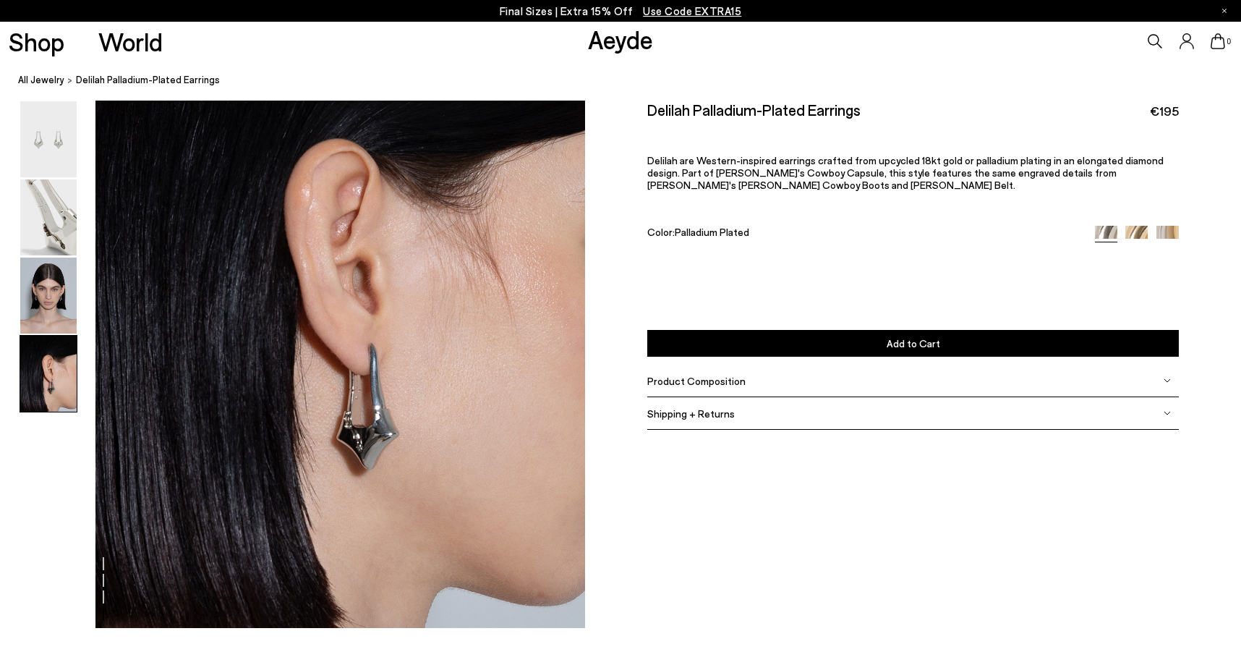
scroll to position [2005, 0]
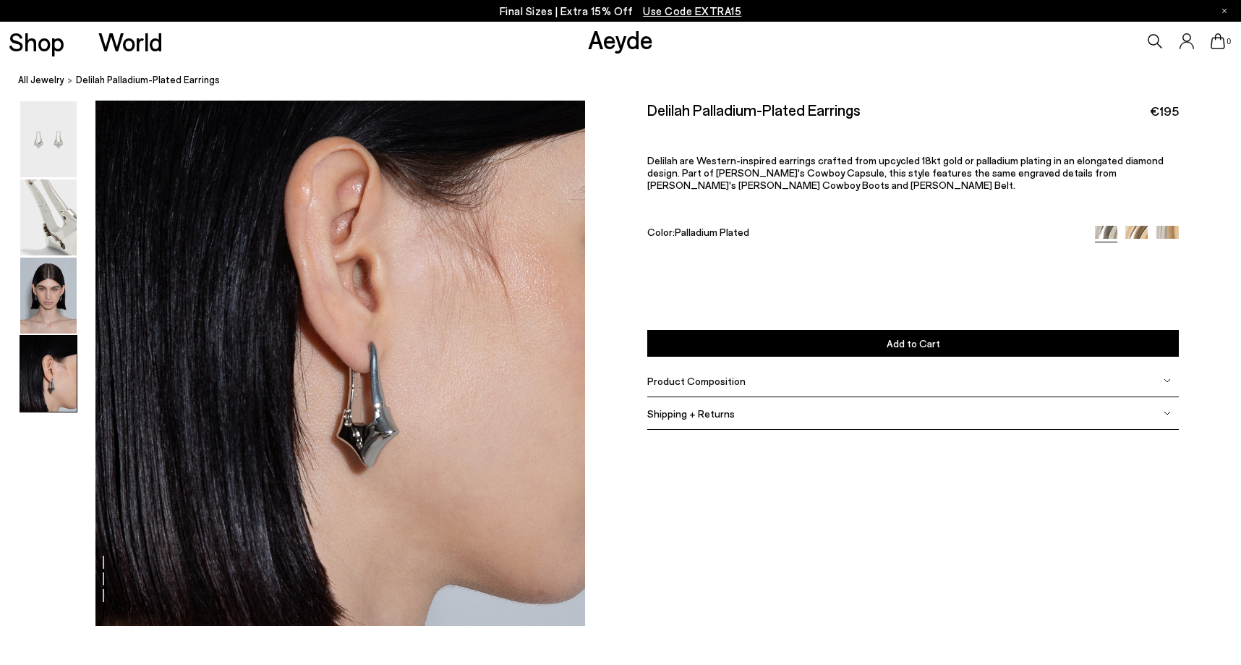
click at [733, 343] on button "Add to Cart Select a Size First" at bounding box center [913, 342] width 532 height 27
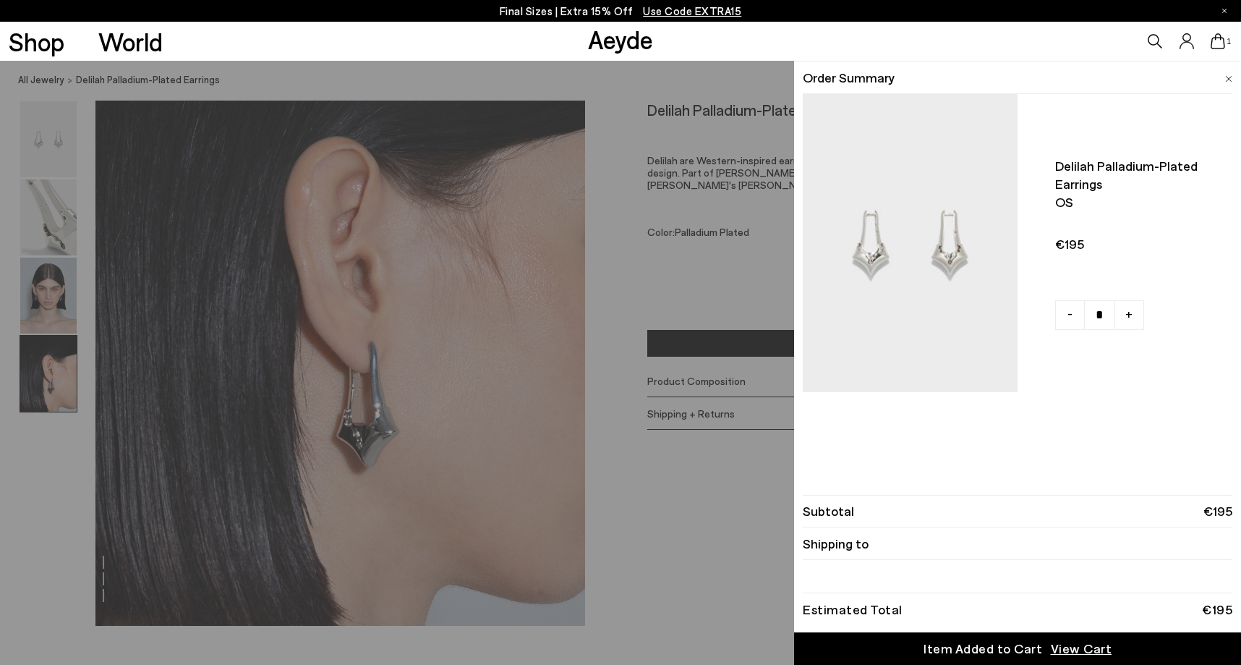
click at [528, 9] on p "Final Sizes | Extra 15% Off Use Code EXTRA15" at bounding box center [621, 11] width 242 height 18
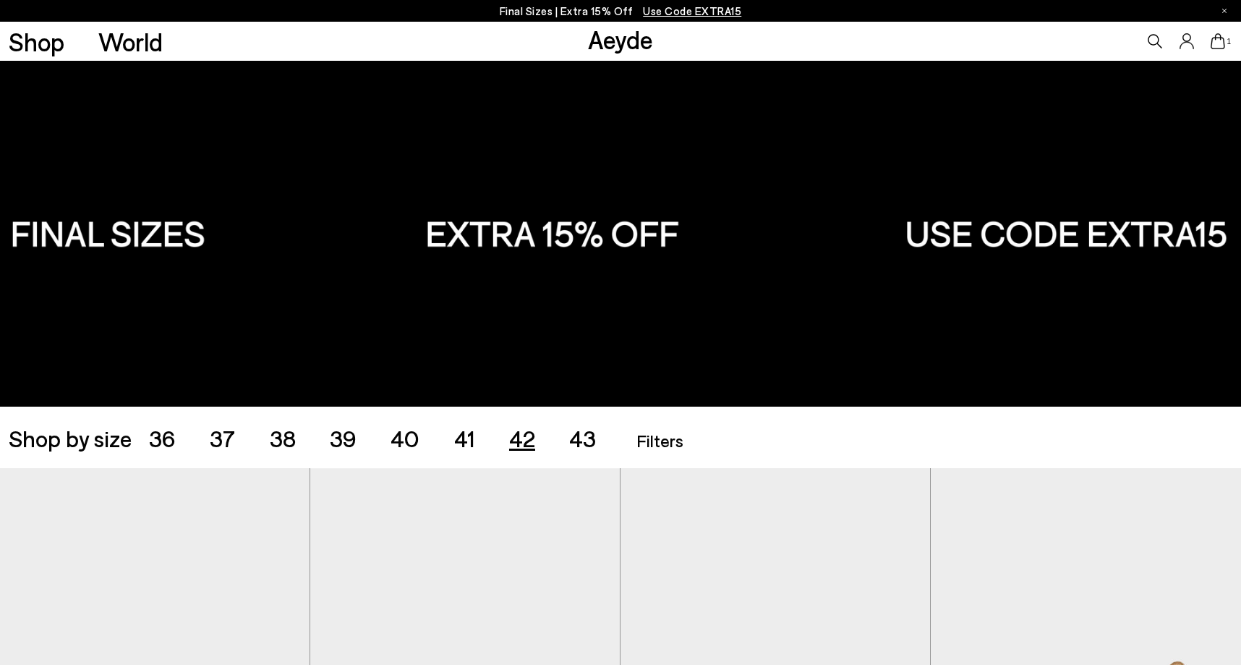
click at [517, 437] on span "42" at bounding box center [522, 437] width 26 height 27
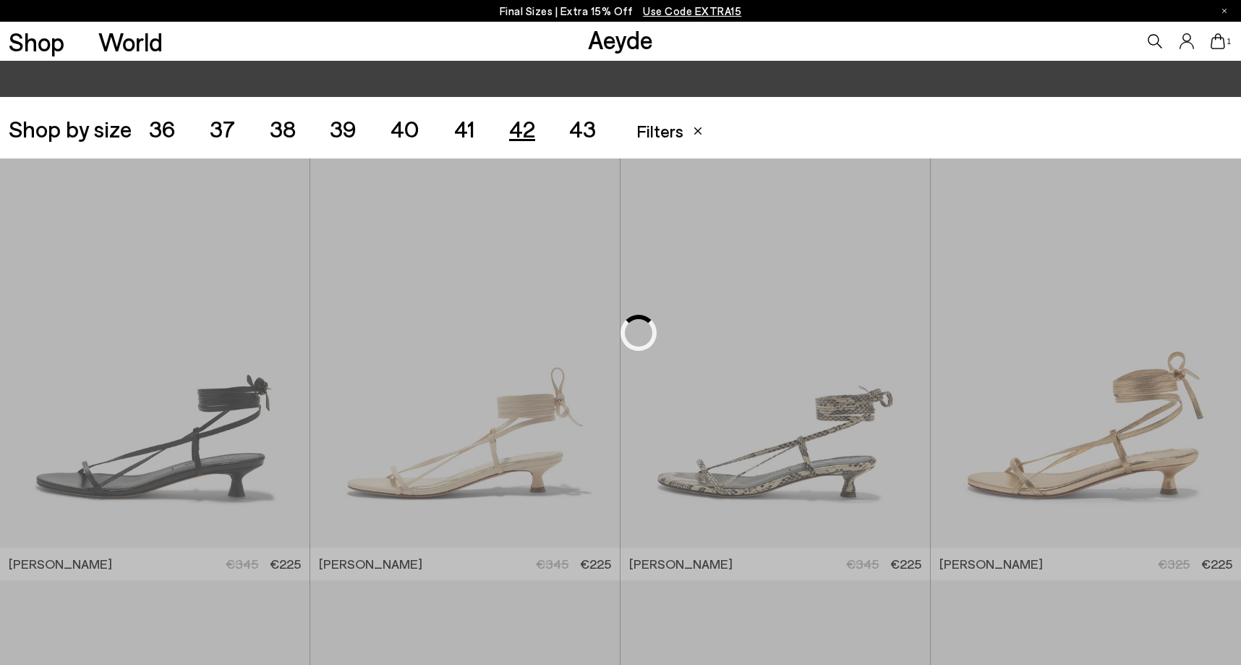
scroll to position [346, 0]
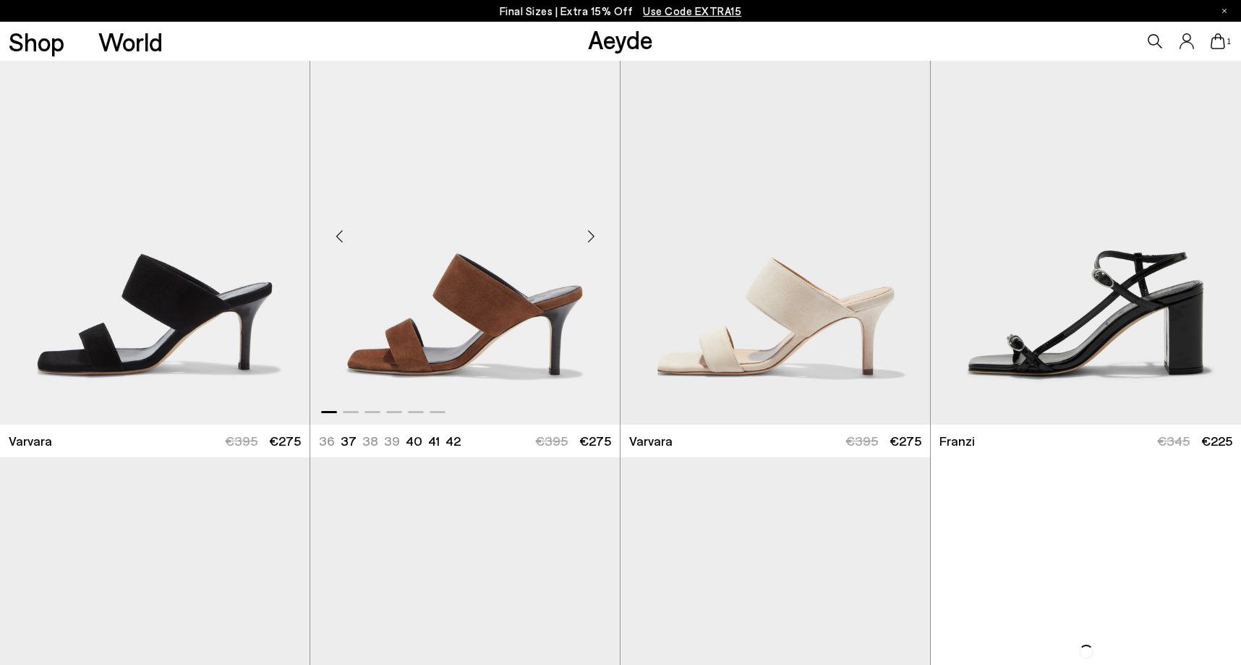
scroll to position [2963, 1]
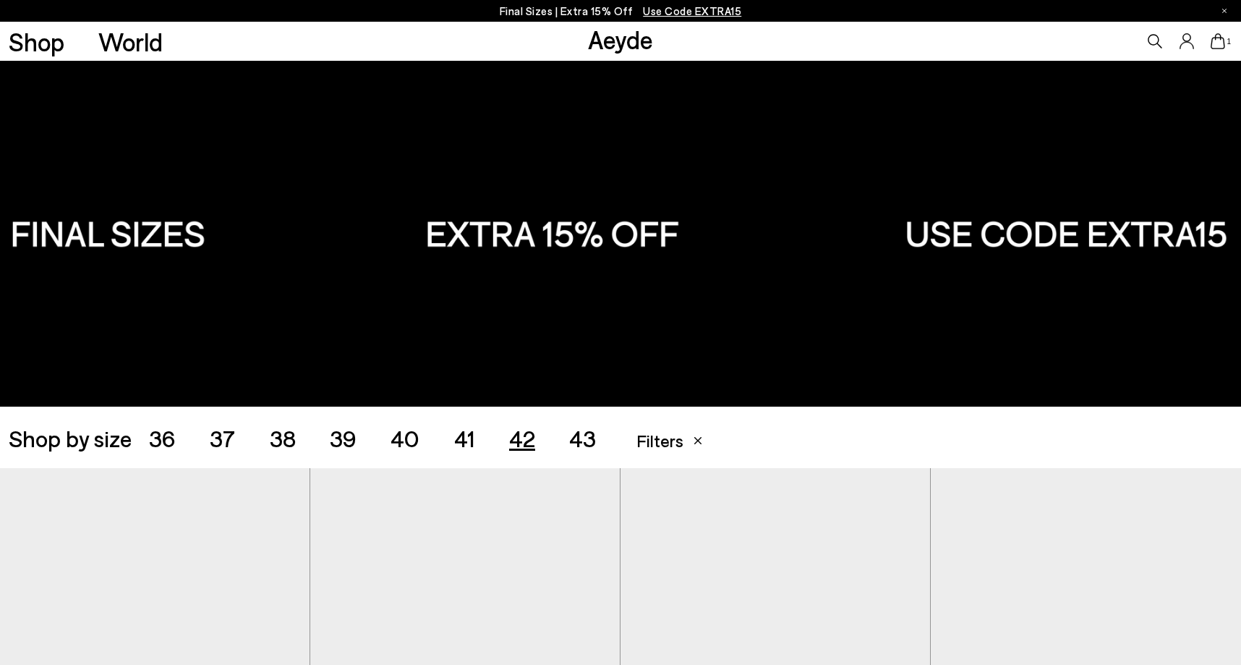
click at [1213, 41] on icon at bounding box center [1218, 41] width 14 height 16
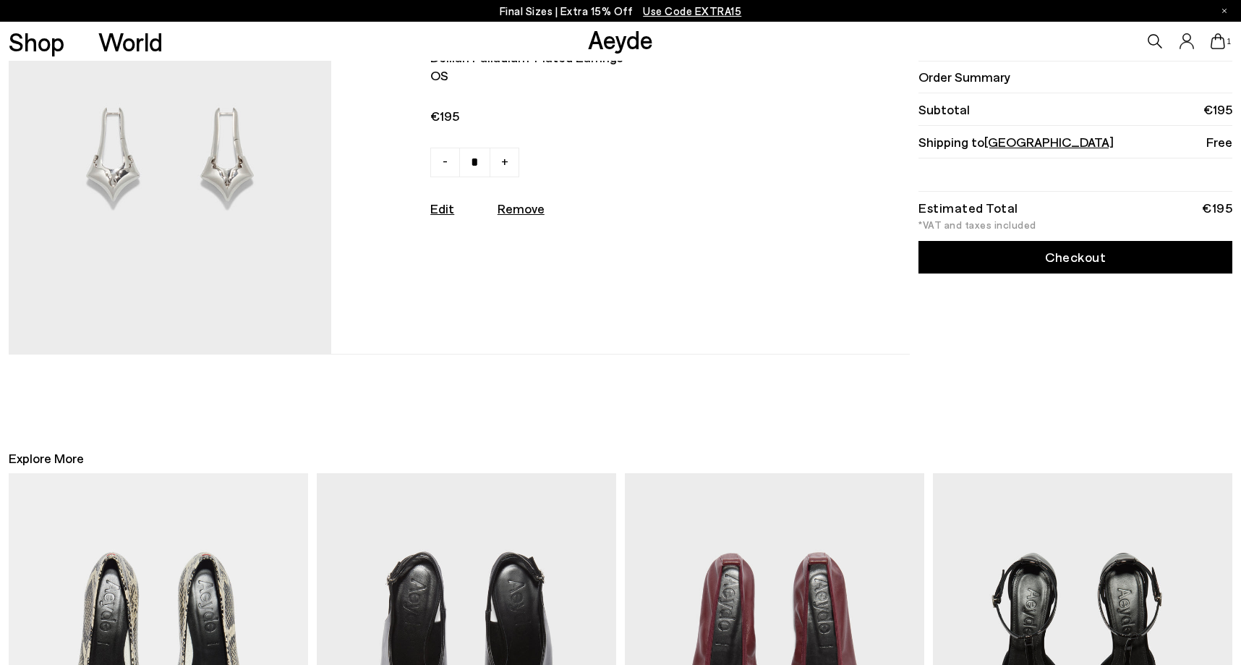
scroll to position [98, 0]
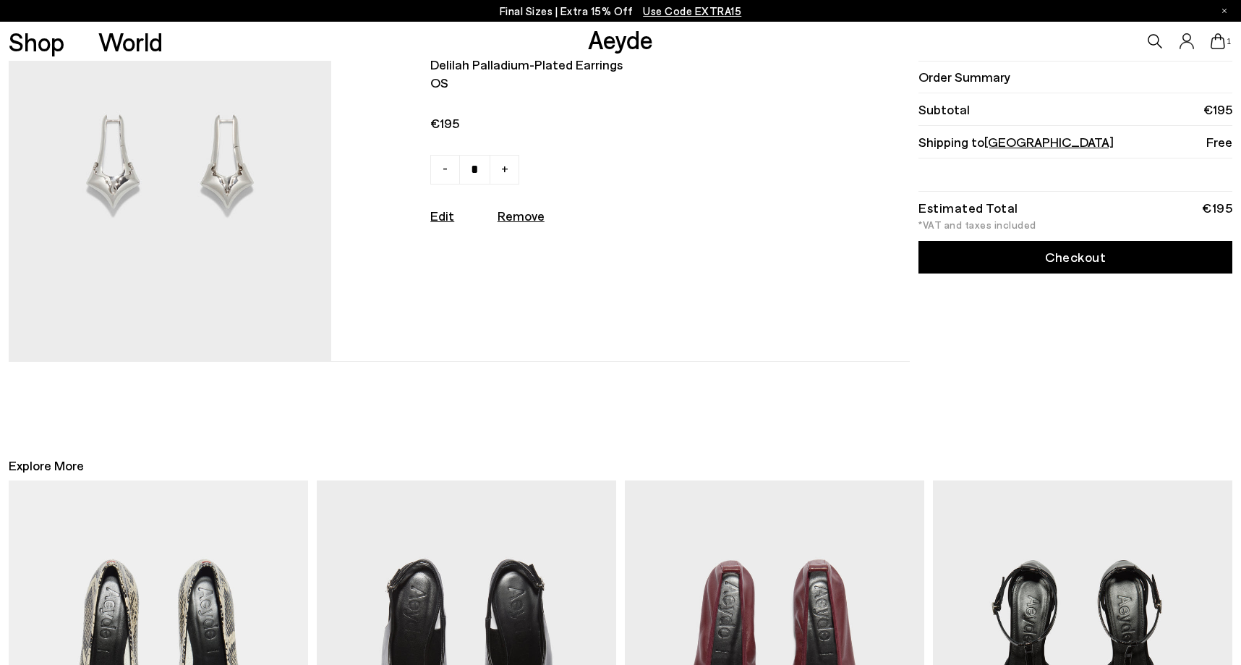
click at [1012, 255] on link "Checkout" at bounding box center [1075, 257] width 314 height 33
